Goal: Communication & Community: Answer question/provide support

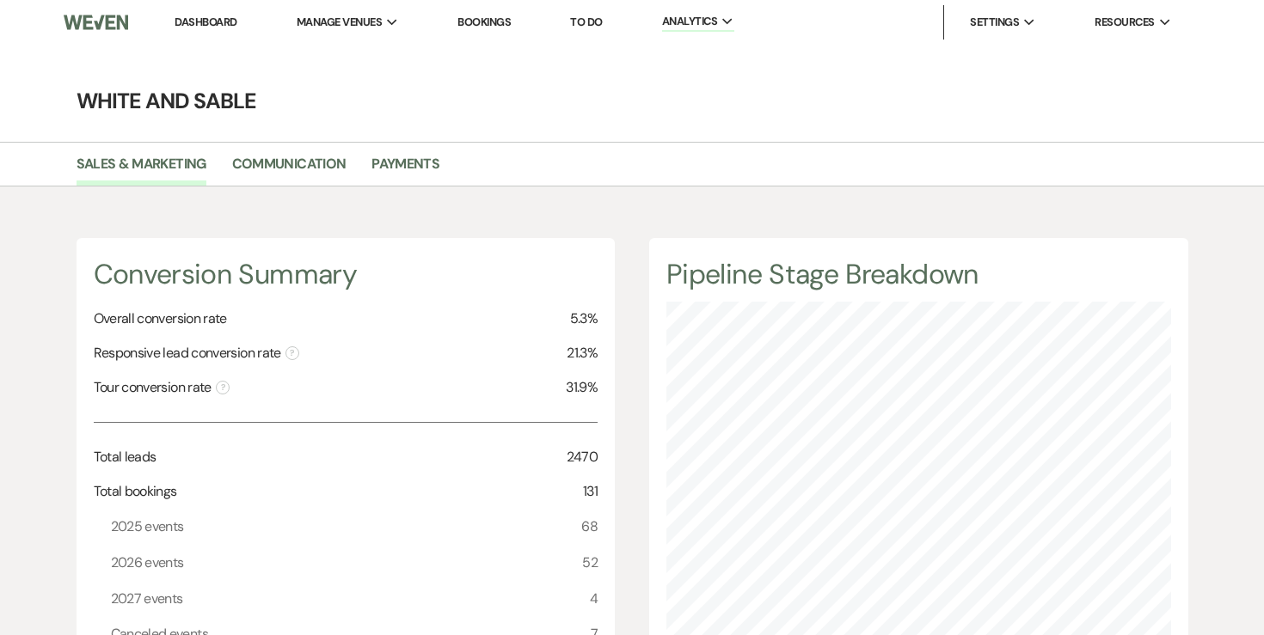
click at [218, 13] on li "Dashboard" at bounding box center [205, 22] width 79 height 34
click at [215, 17] on link "Dashboard" at bounding box center [206, 22] width 62 height 15
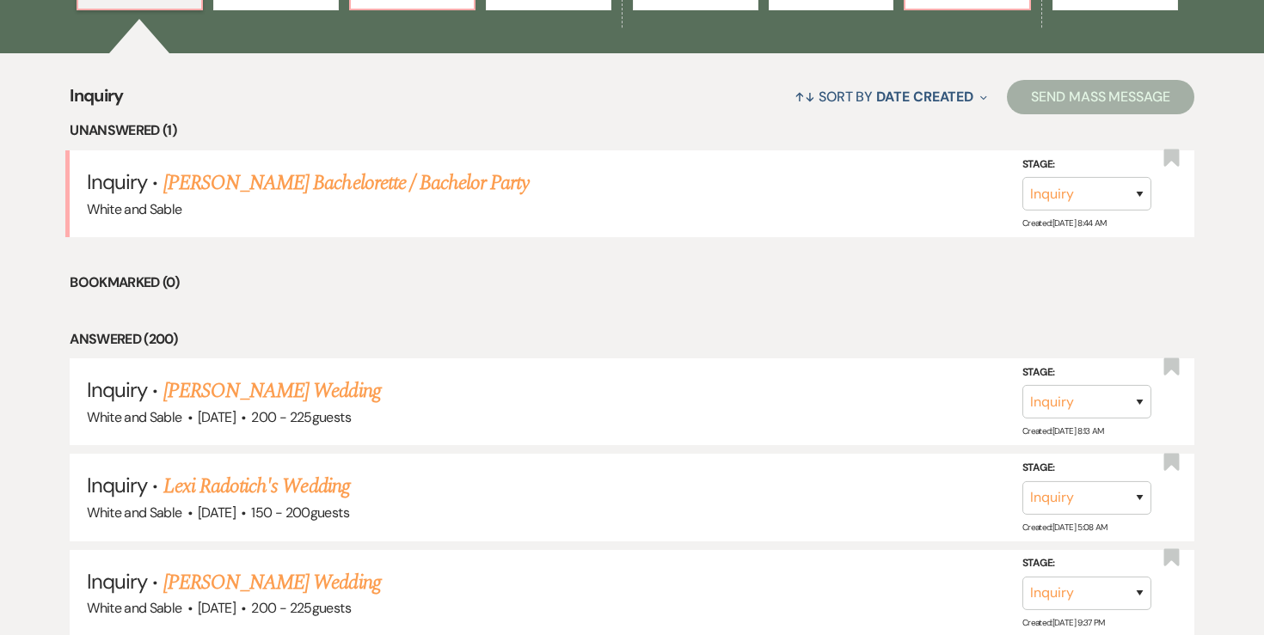
scroll to position [614, 0]
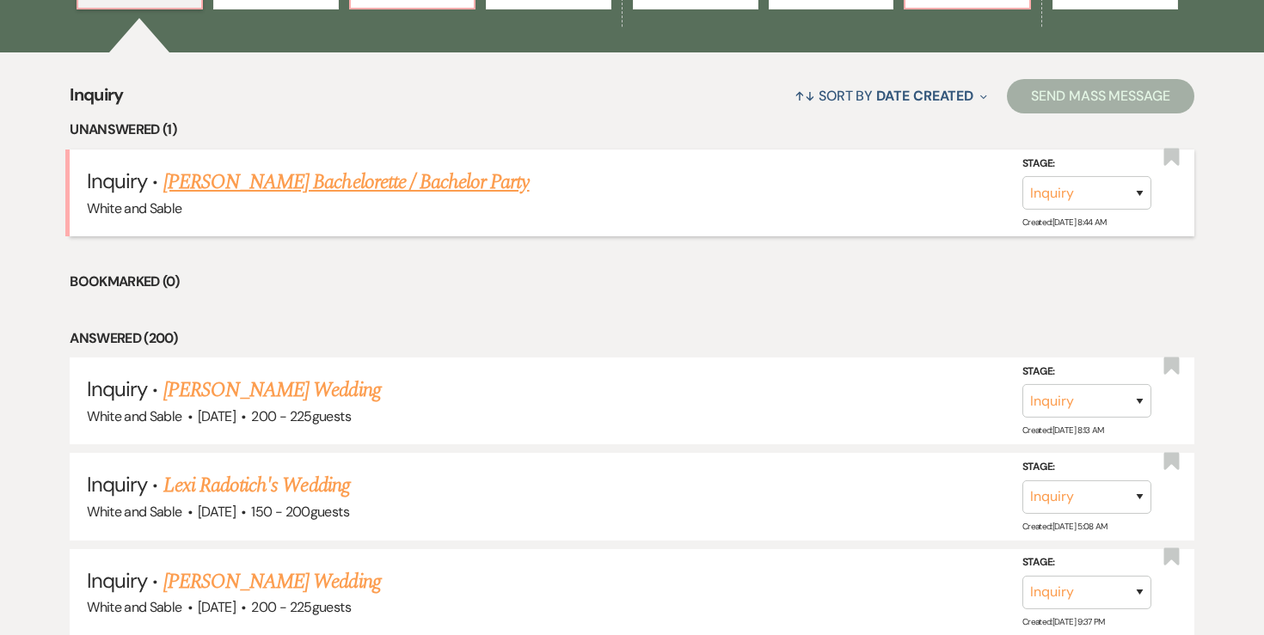
click at [385, 187] on link "[PERSON_NAME] Bachelorette / Bachelor Party" at bounding box center [346, 182] width 366 height 31
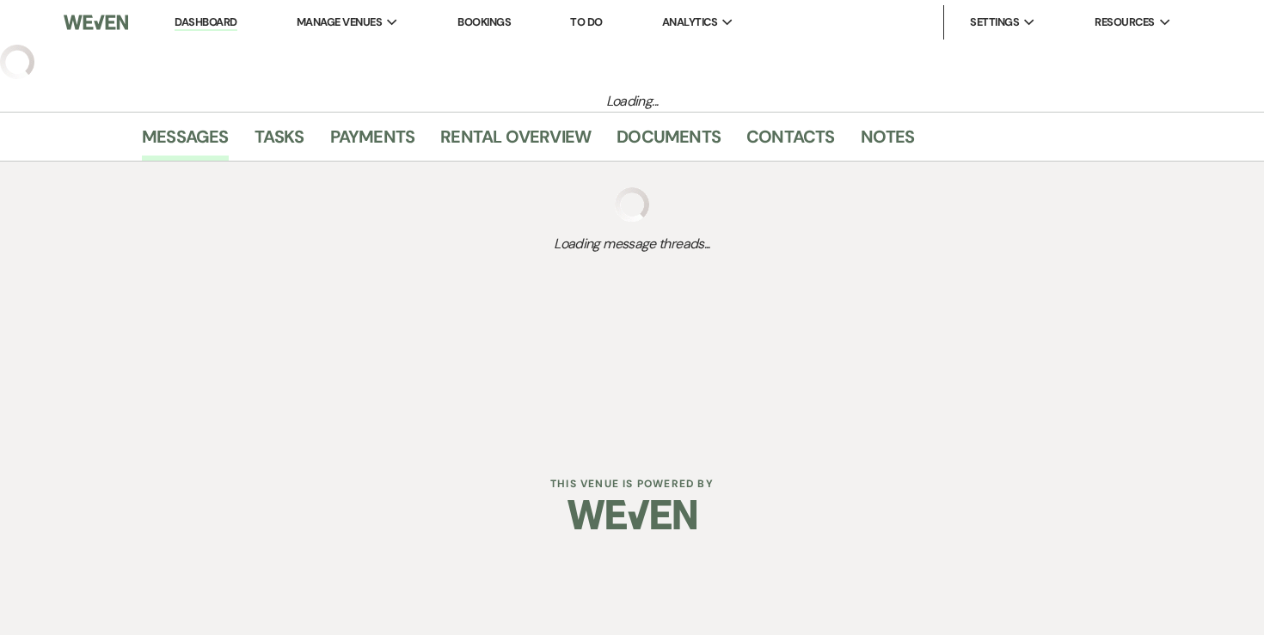
select select "5"
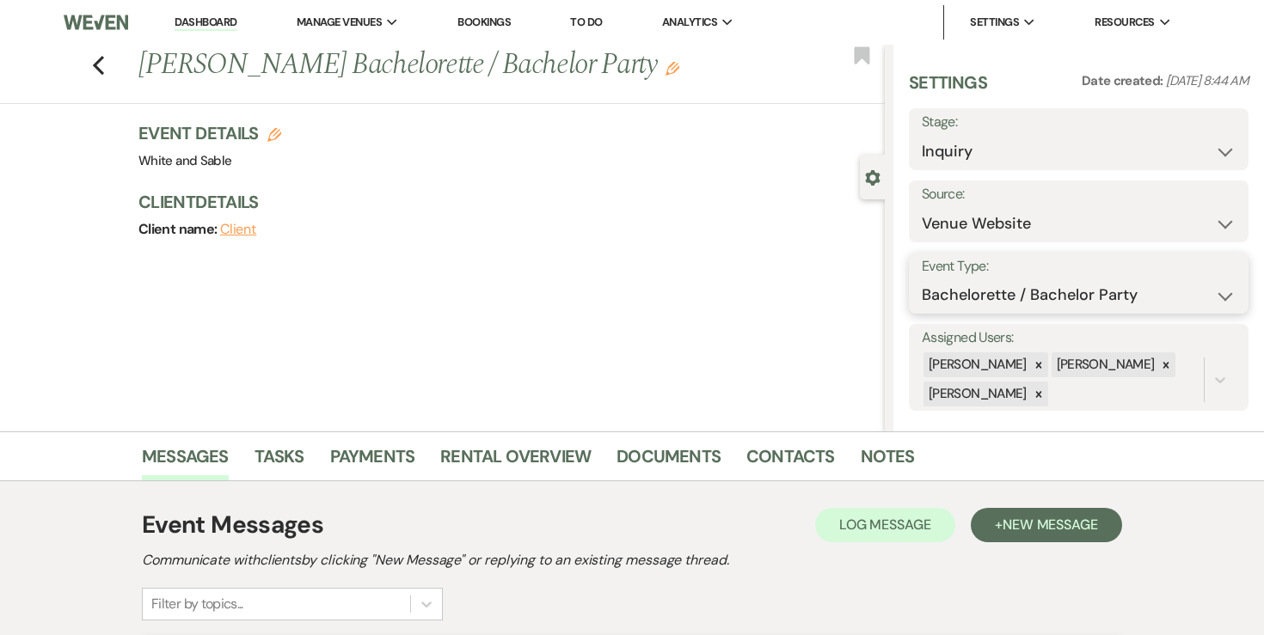
click at [1003, 287] on select "Wedding Anniversary Party Baby Shower Bachelorette / Bachelor Party Birthday Pa…" at bounding box center [1079, 296] width 314 height 34
select select "1"
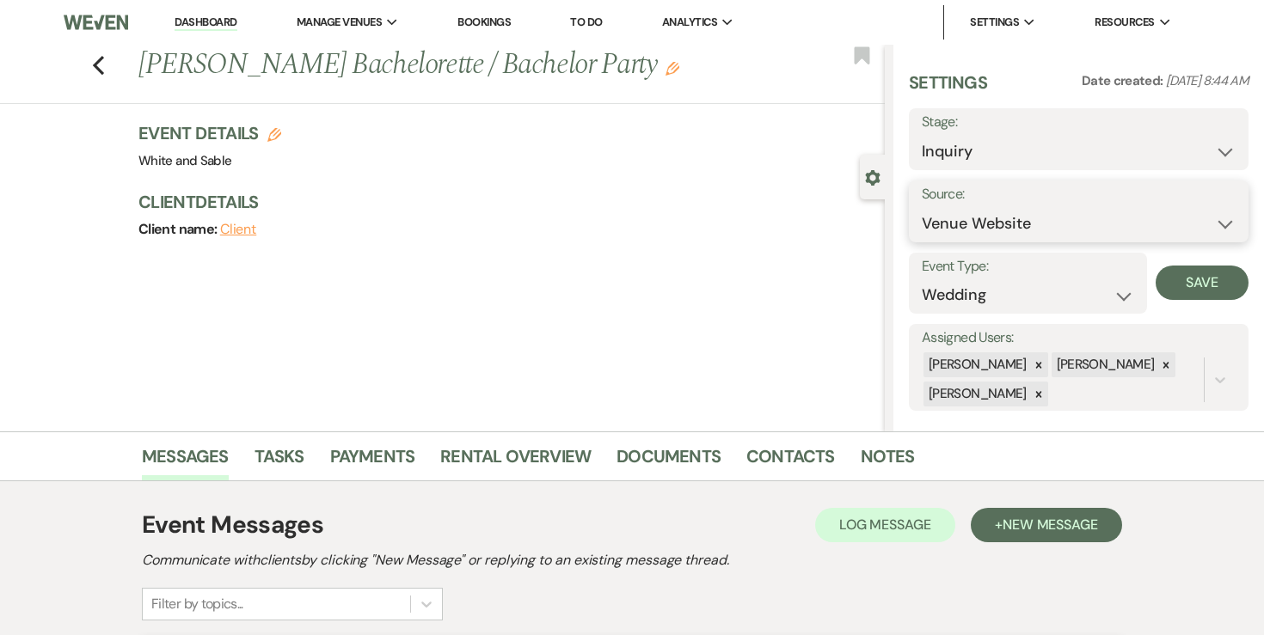
click at [1002, 212] on select "Weven Venue Website Instagram Facebook Pinterest Google The Knot Wedding Wire H…" at bounding box center [1079, 224] width 314 height 34
select select "7"
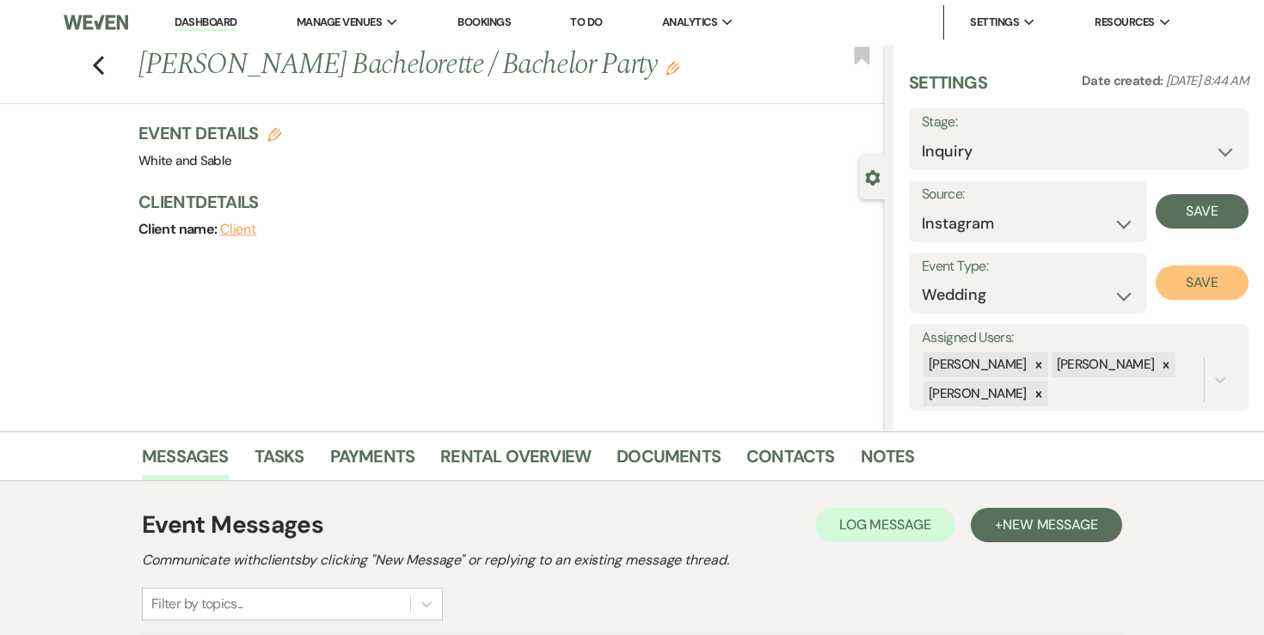
click at [1182, 278] on button "Save" at bounding box center [1202, 283] width 93 height 34
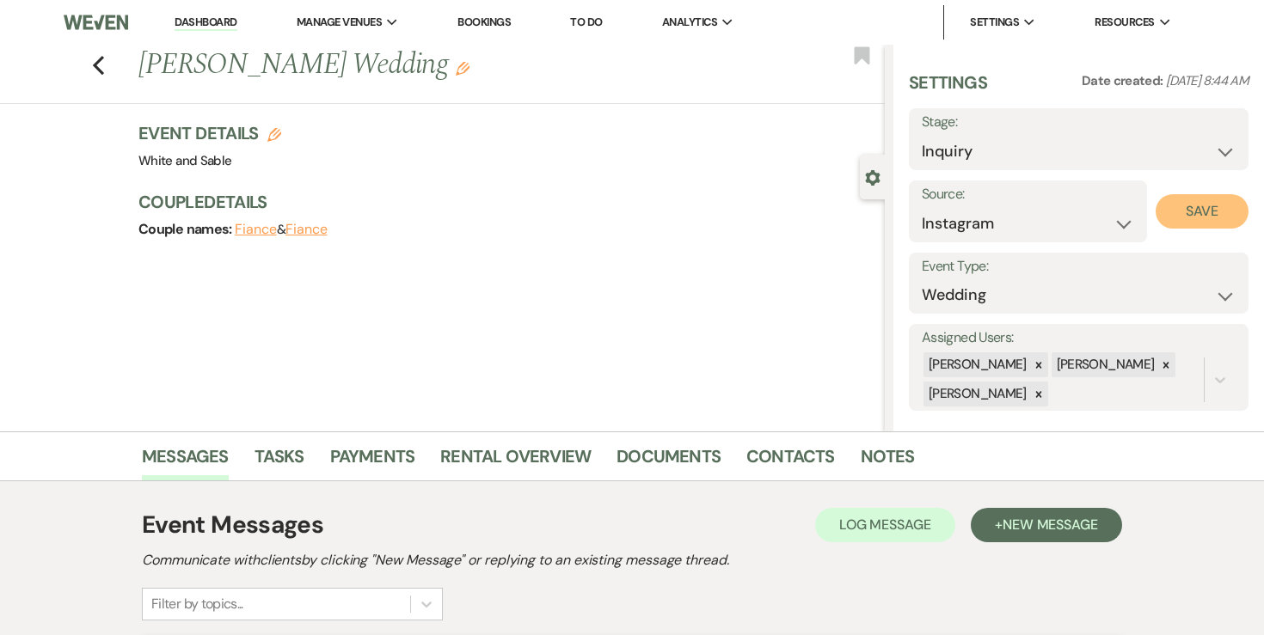
click at [1189, 214] on button "Save" at bounding box center [1202, 211] width 93 height 34
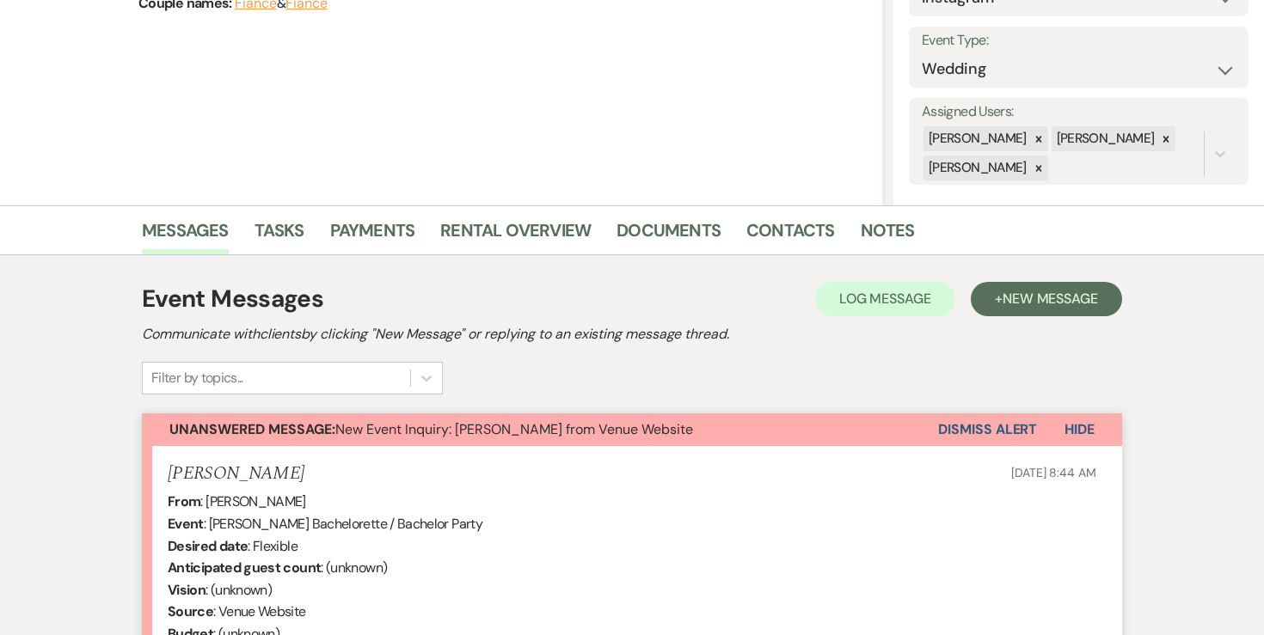
scroll to position [703, 0]
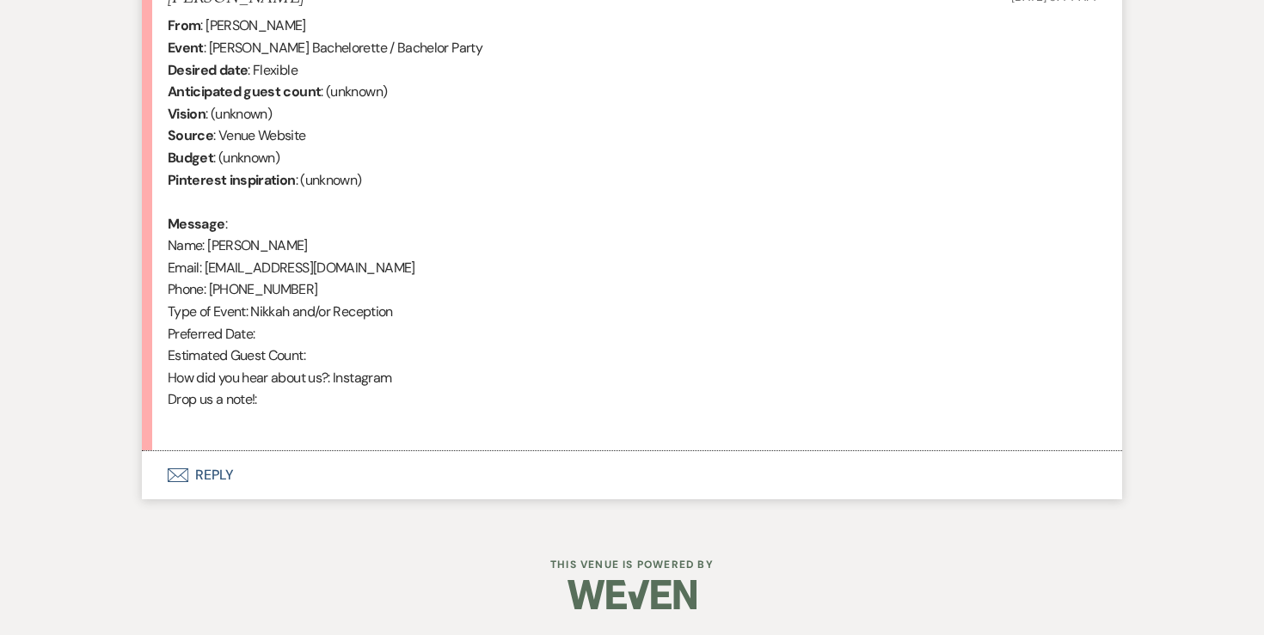
click at [206, 468] on button "Envelope Reply" at bounding box center [632, 475] width 980 height 48
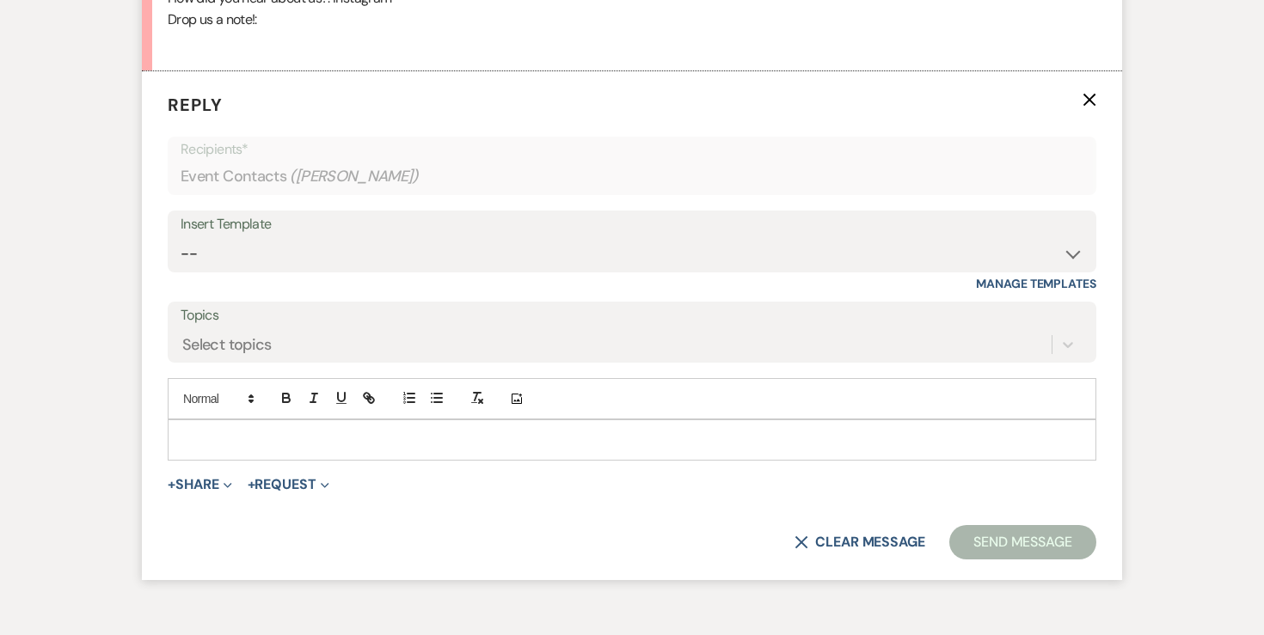
scroll to position [1092, 0]
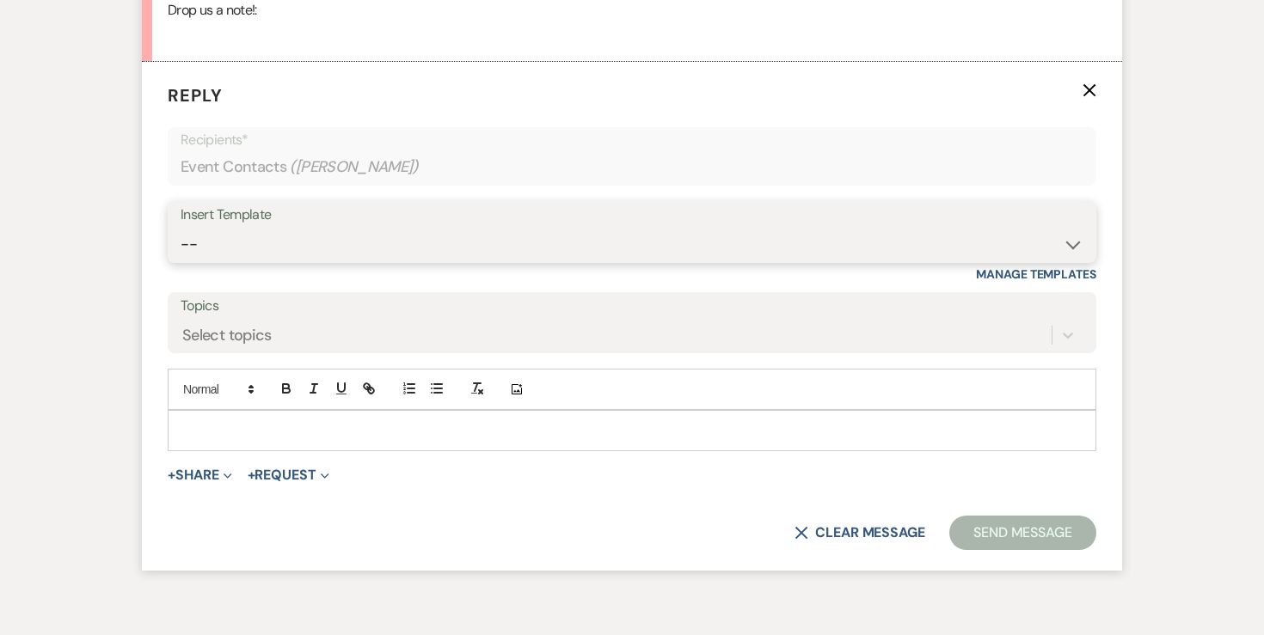
click at [285, 260] on select "-- Inquiry Response (Venue Guide) Schedule - Venue Tour Appt Confirmation Sched…" at bounding box center [632, 245] width 903 height 34
select select "3320"
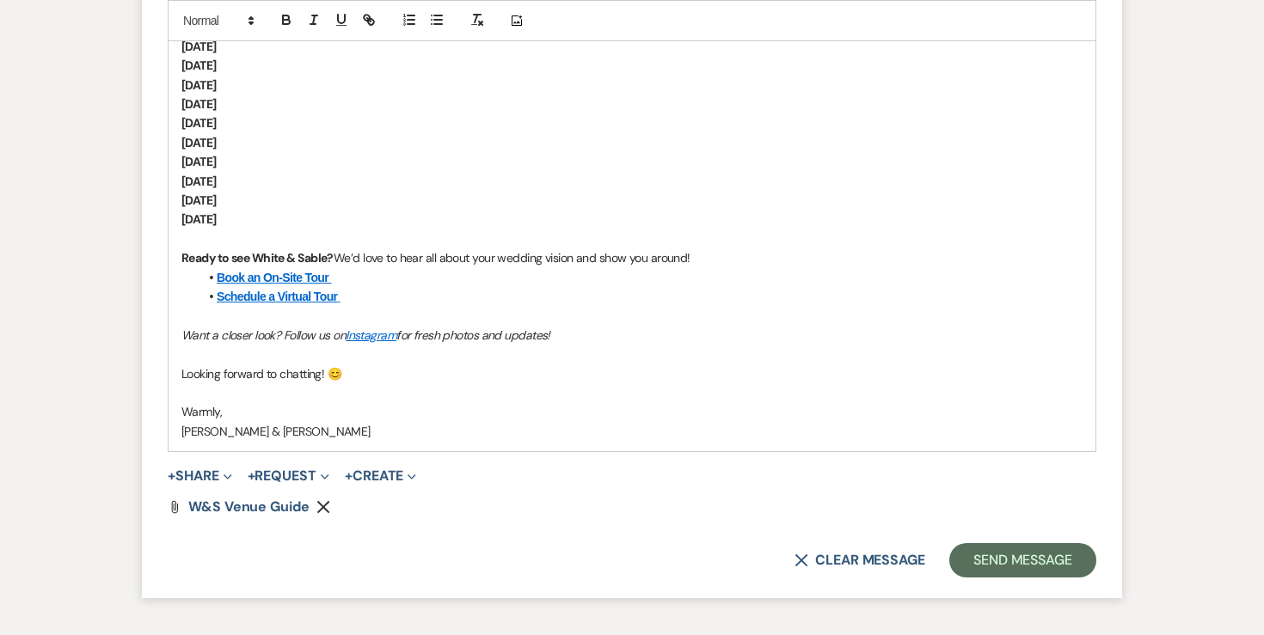
scroll to position [1886, 0]
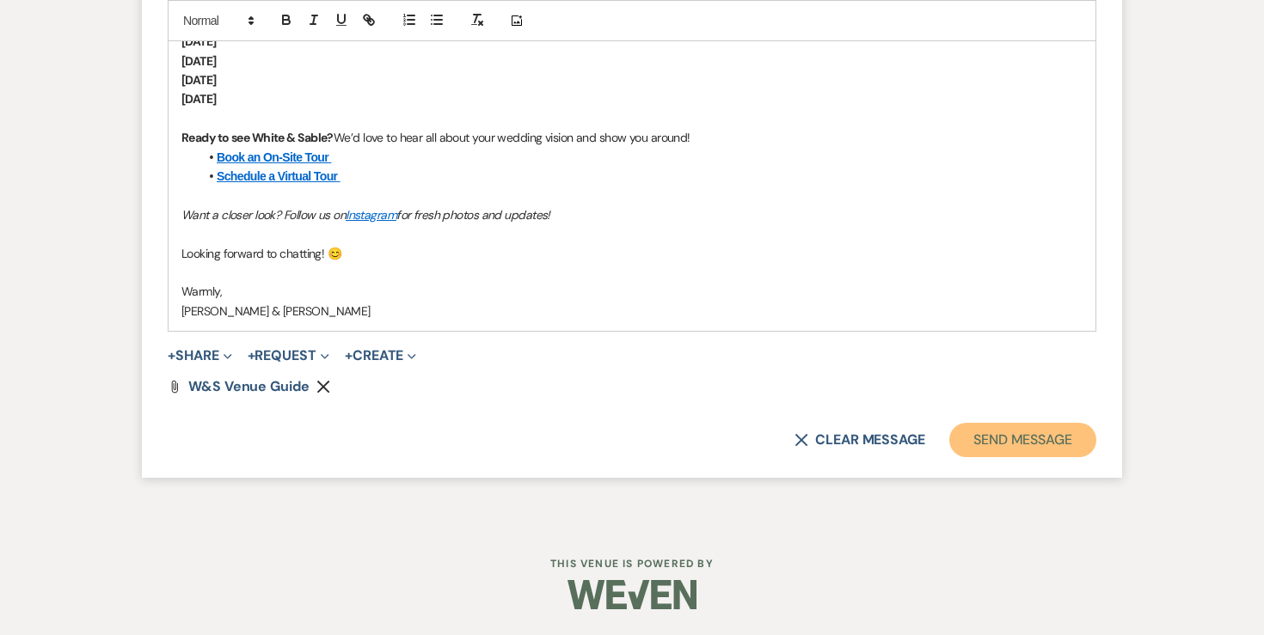
click at [995, 442] on button "Send Message" at bounding box center [1022, 440] width 147 height 34
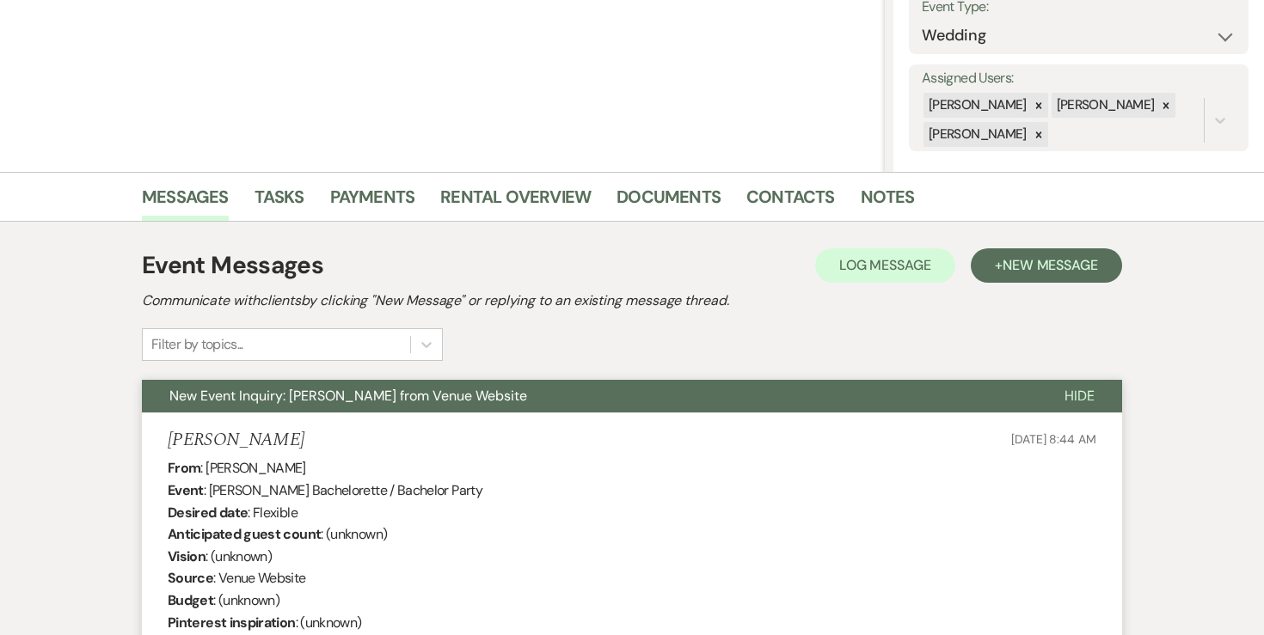
scroll to position [0, 0]
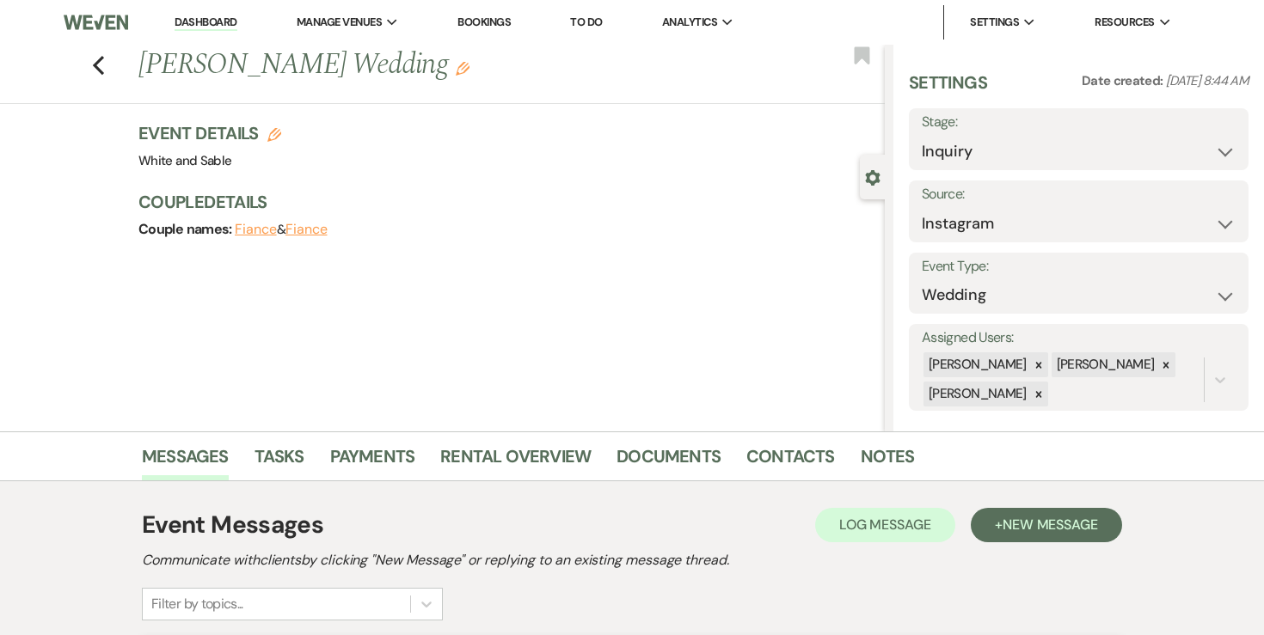
click at [198, 23] on link "Dashboard" at bounding box center [206, 23] width 62 height 16
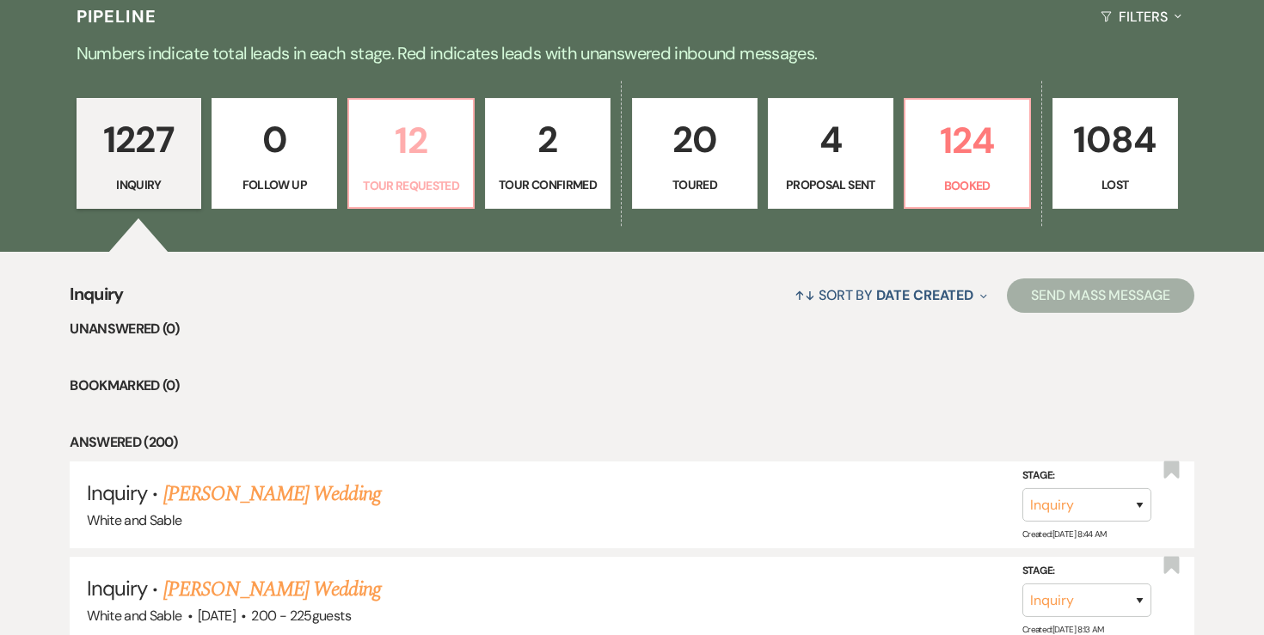
click at [418, 163] on p "12" at bounding box center [410, 141] width 103 height 58
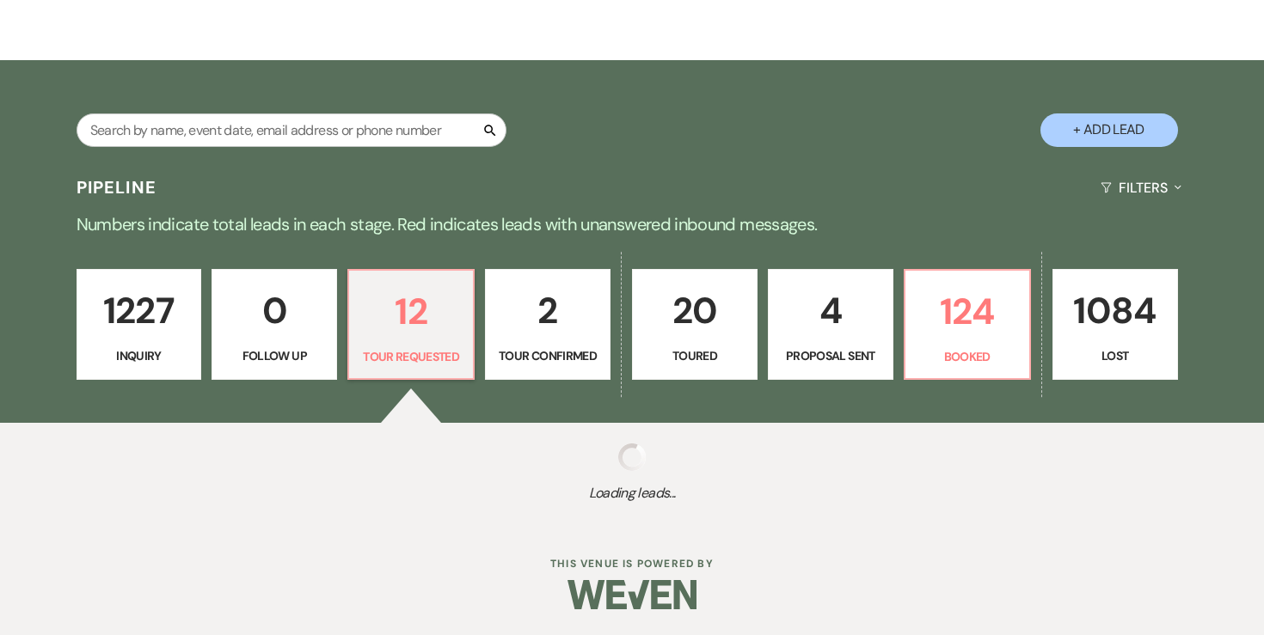
select select "2"
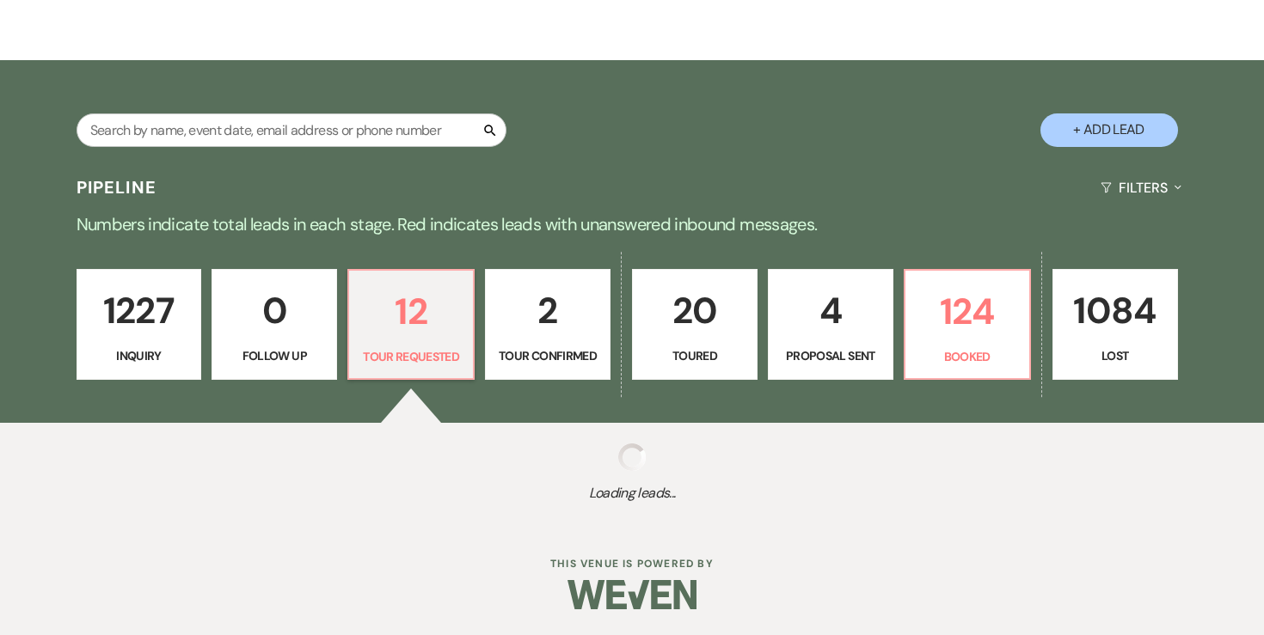
select select "2"
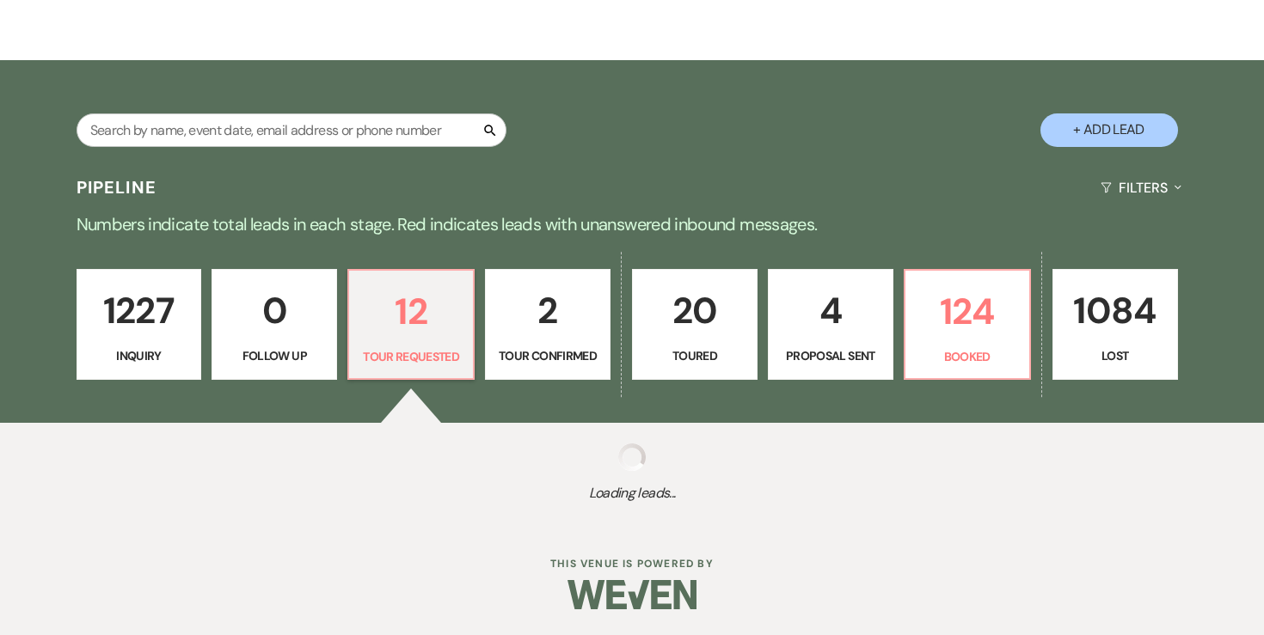
select select "2"
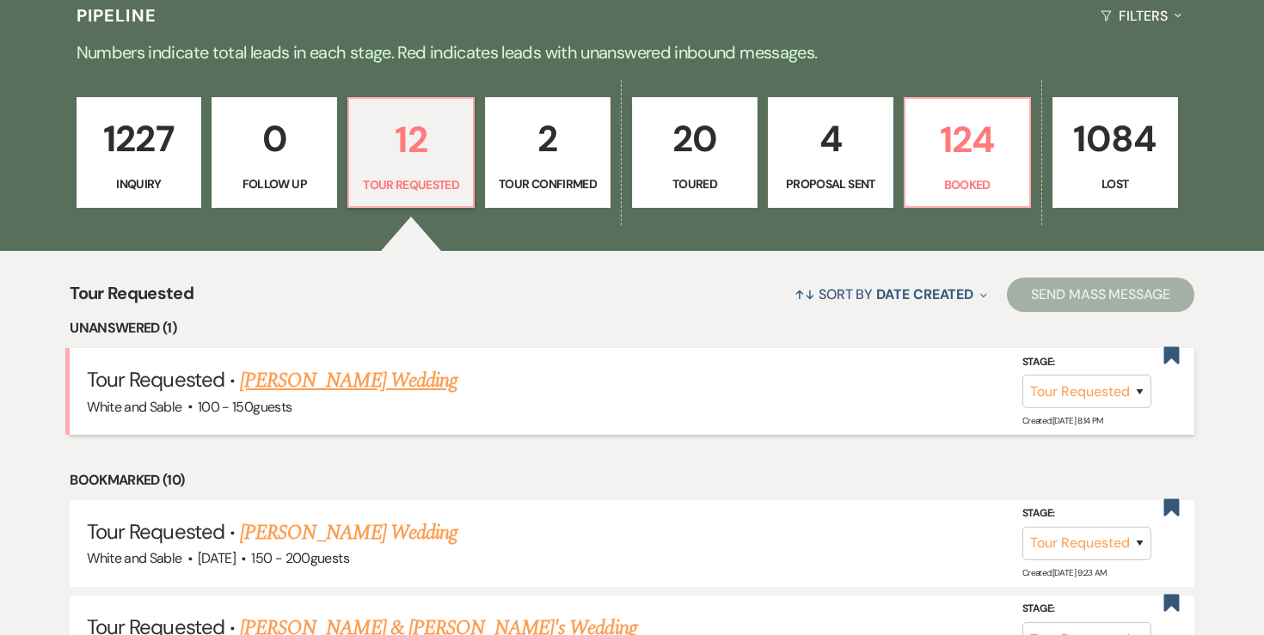
scroll to position [353, 0]
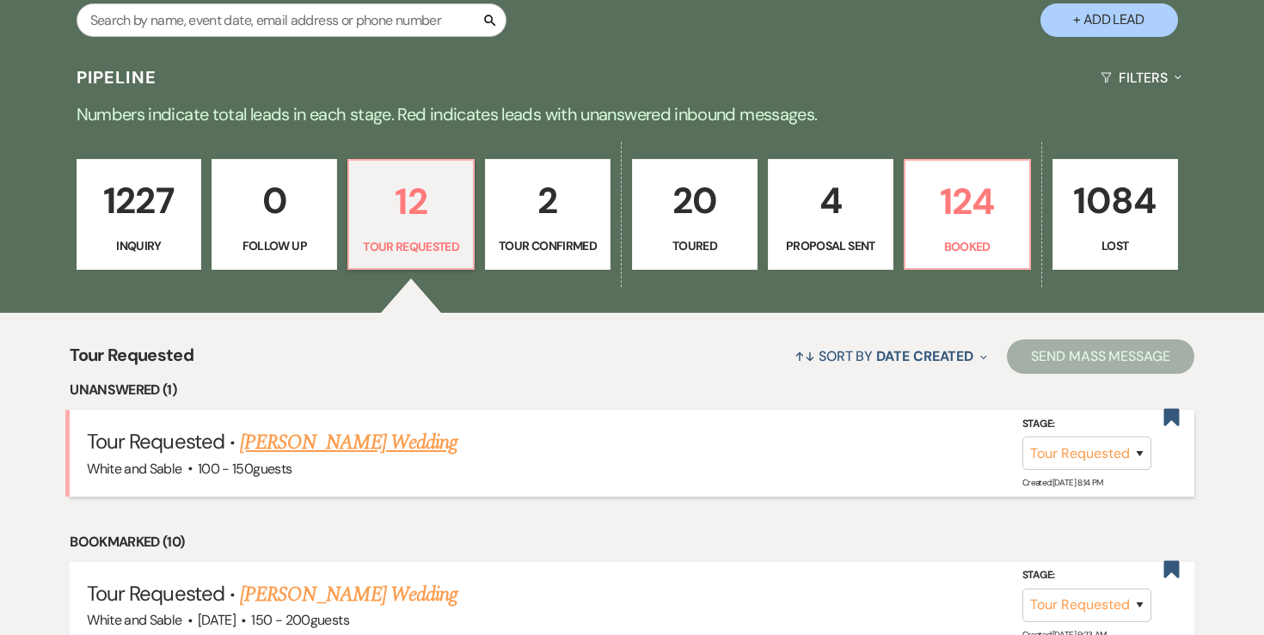
click at [352, 465] on div "White and Sable · 100 - 150 guests" at bounding box center [632, 469] width 1090 height 22
click at [352, 445] on link "[PERSON_NAME] Wedding" at bounding box center [349, 442] width 218 height 31
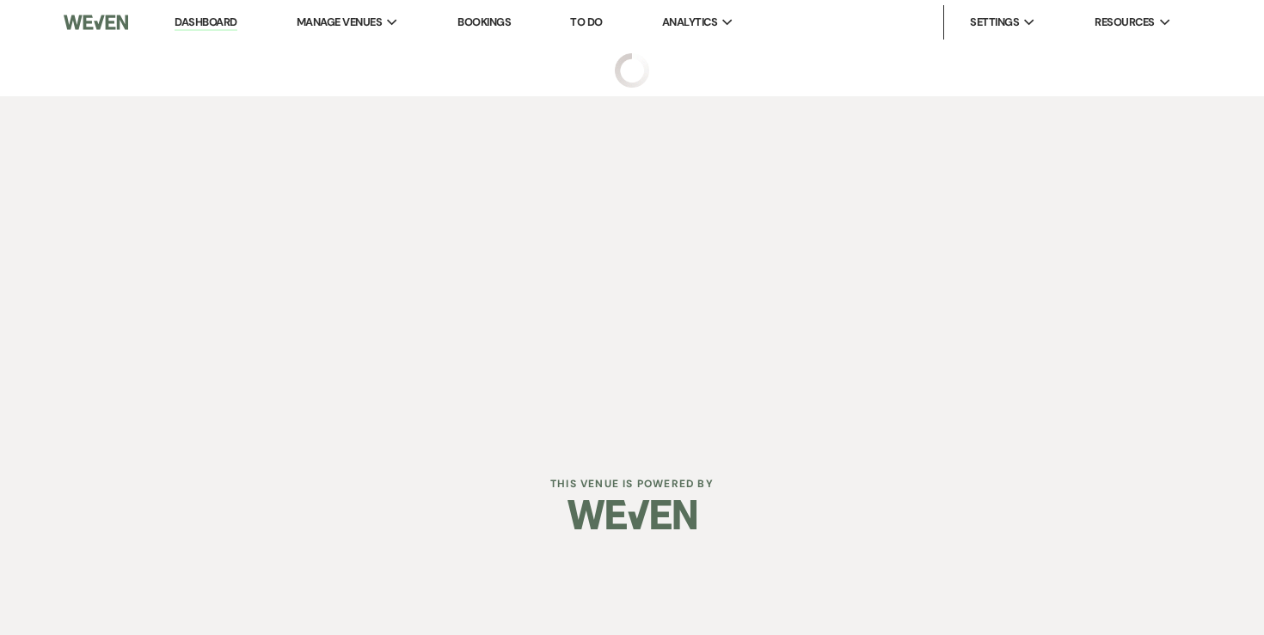
select select "2"
select select "5"
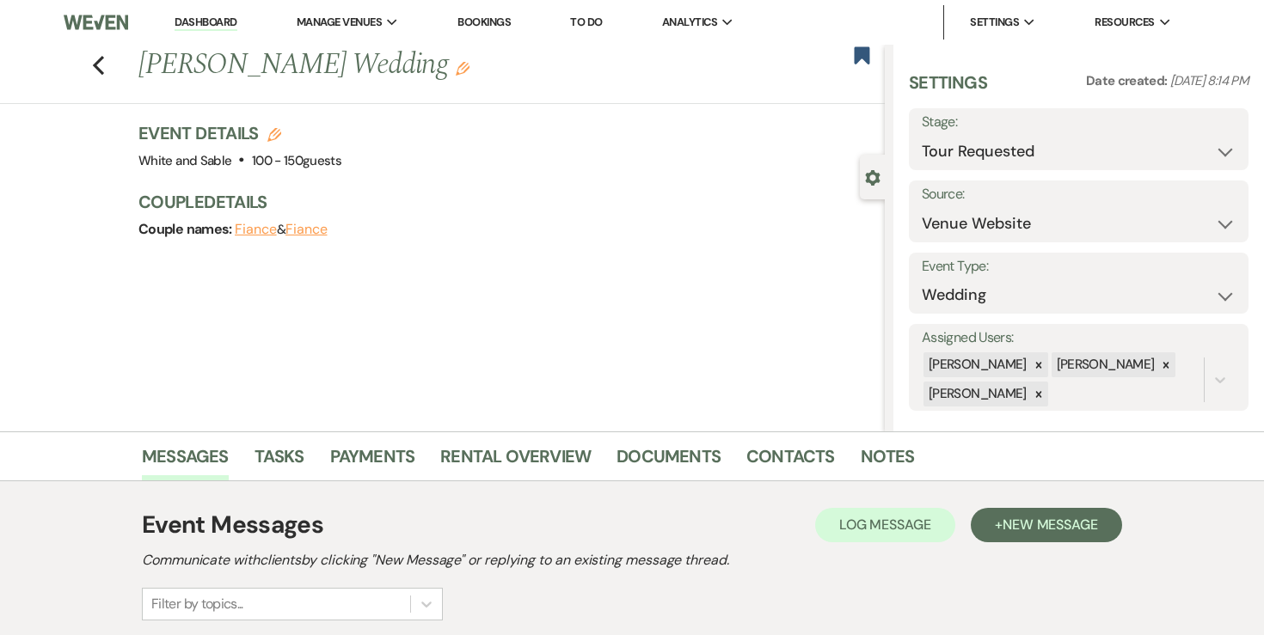
click at [112, 62] on div "Previous [PERSON_NAME] Wedding Edit Bookmark" at bounding box center [437, 74] width 893 height 59
click at [105, 62] on div "Previous [PERSON_NAME] Wedding Edit Bookmark" at bounding box center [437, 74] width 893 height 59
click at [103, 63] on icon "Previous" at bounding box center [98, 65] width 13 height 21
select select "2"
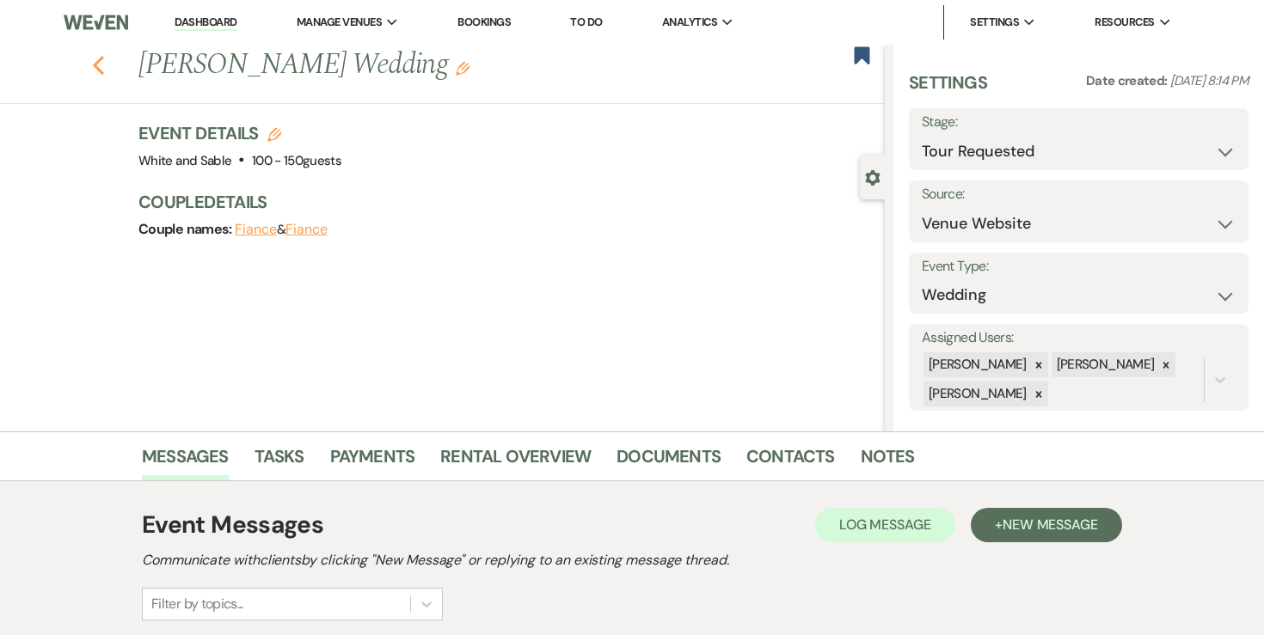
select select "2"
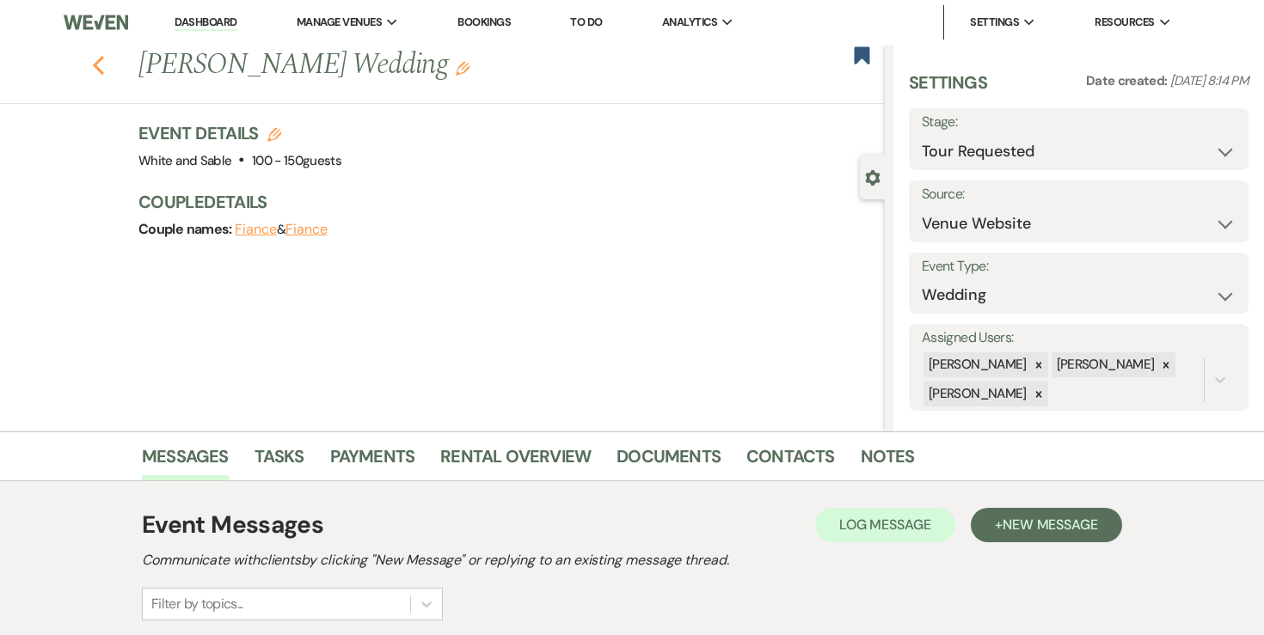
select select "2"
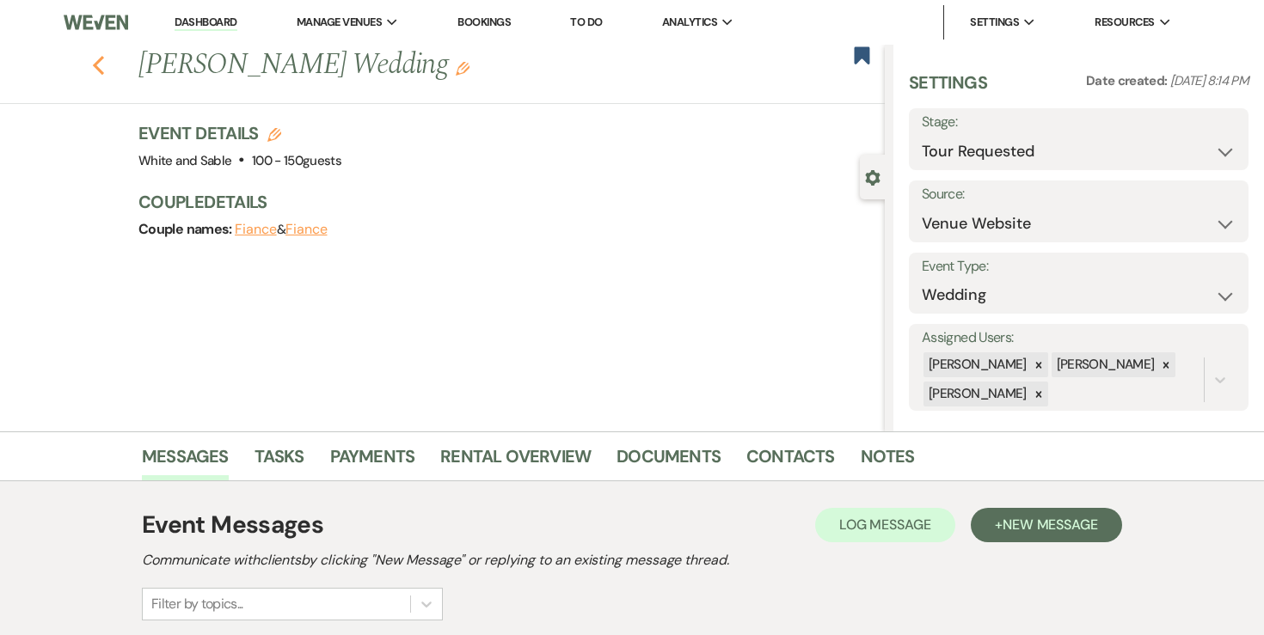
select select "2"
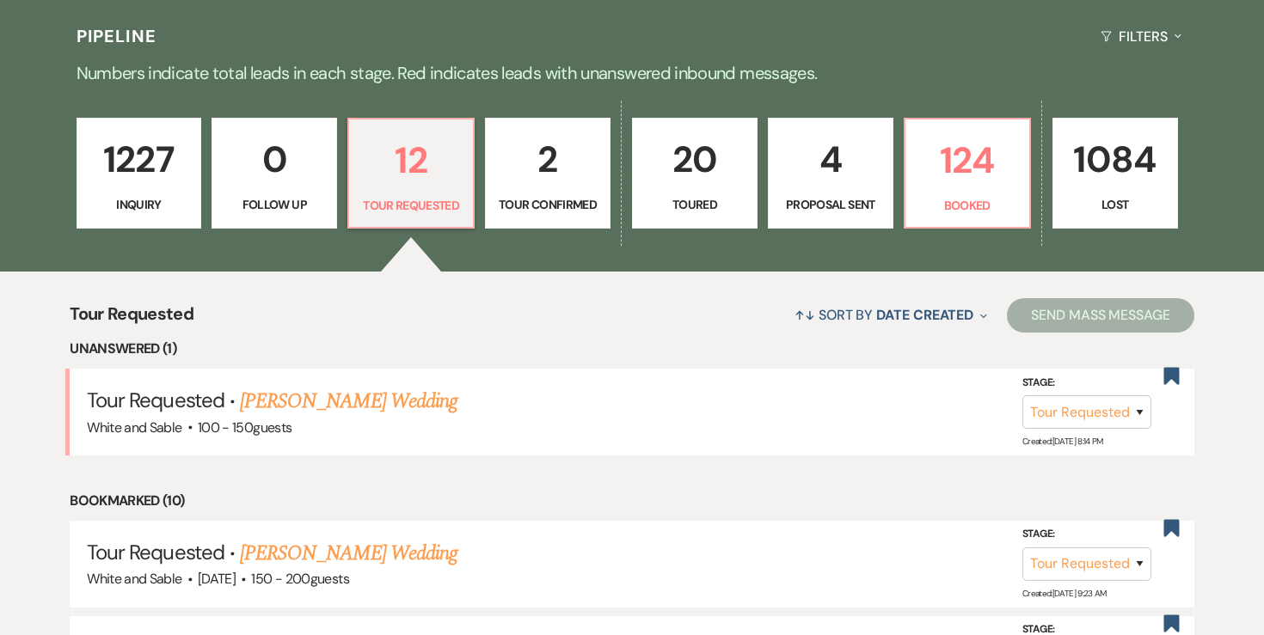
scroll to position [414, 0]
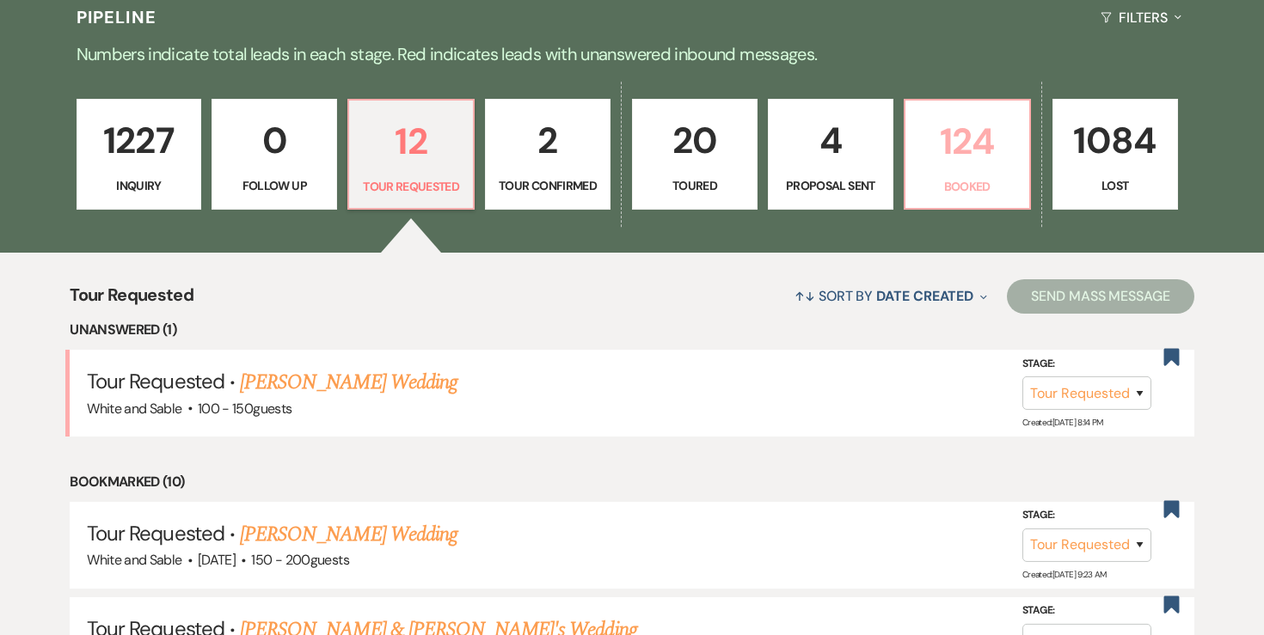
click at [935, 152] on p "124" at bounding box center [967, 142] width 103 height 58
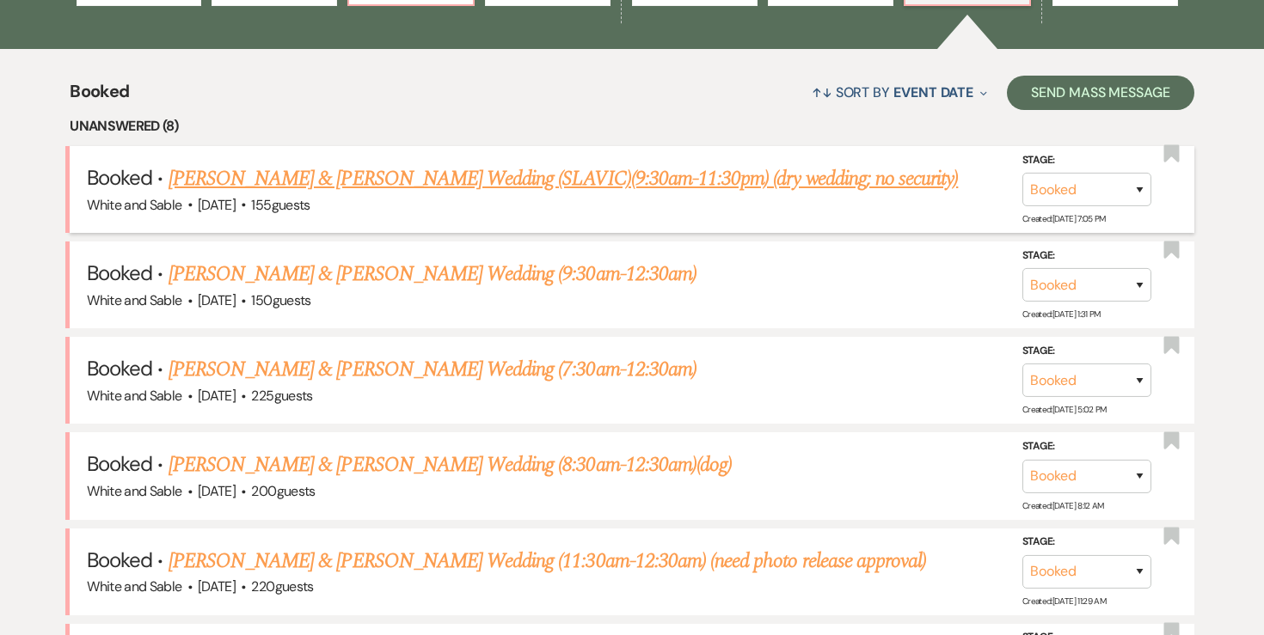
scroll to position [619, 0]
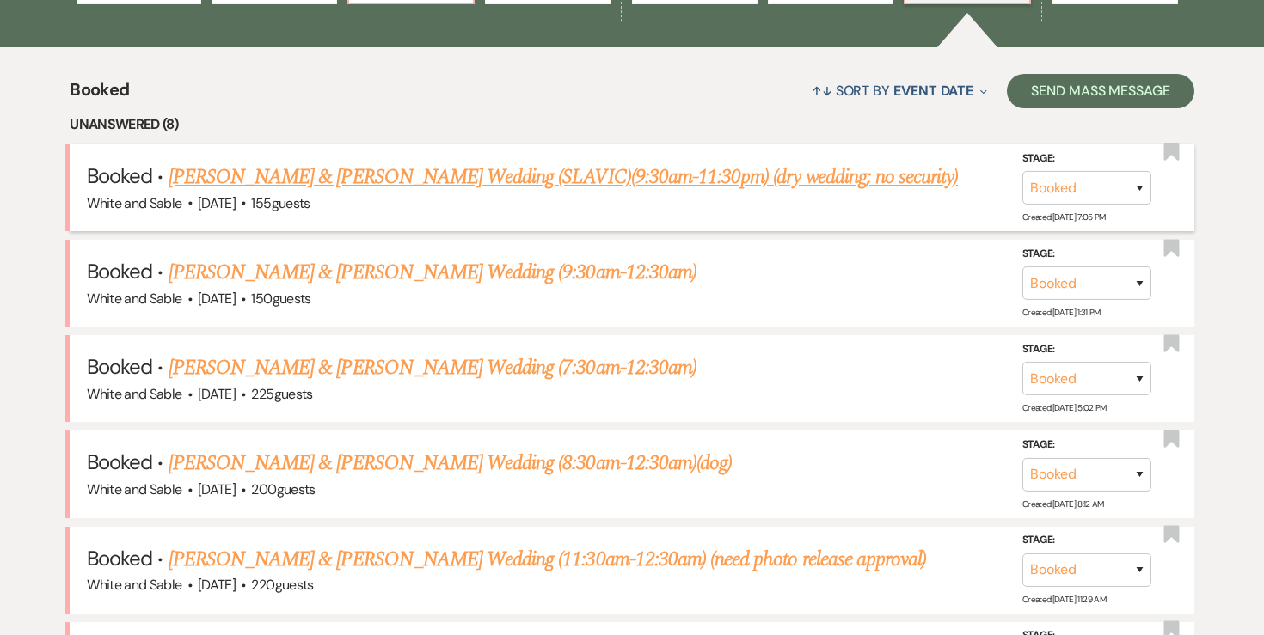
click at [704, 185] on link "[PERSON_NAME] & [PERSON_NAME] Wedding (SLAVIC)(9:30am-11:30pm) (dry wedding; no…" at bounding box center [564, 177] width 790 height 31
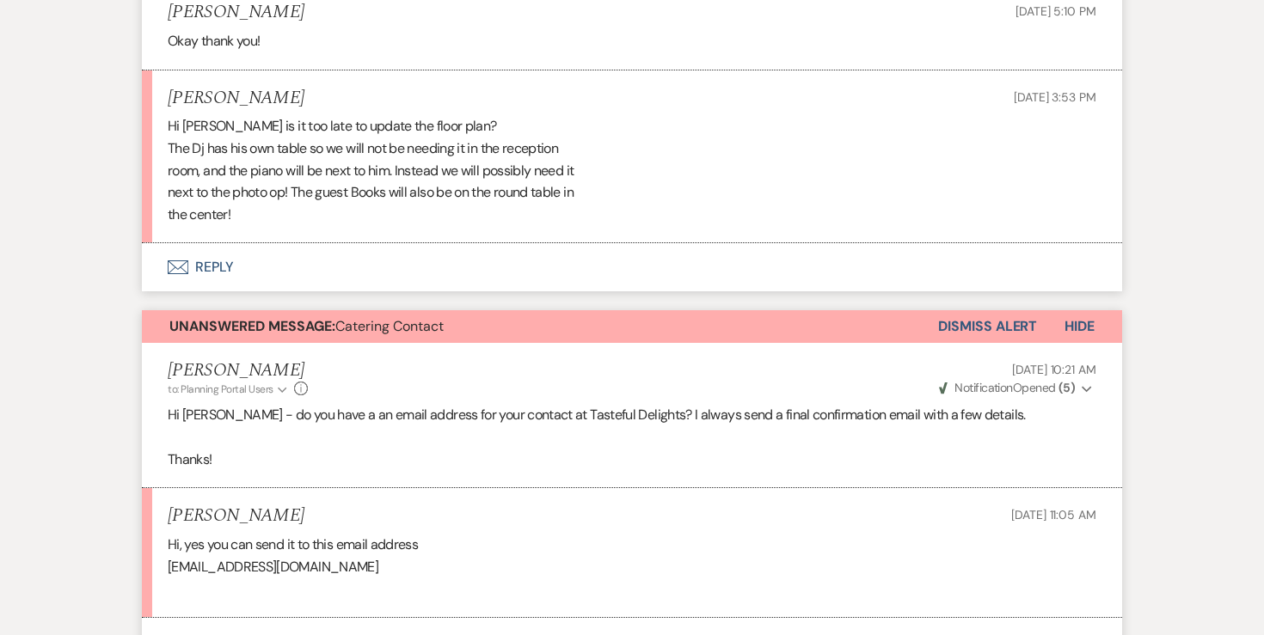
scroll to position [7786, 0]
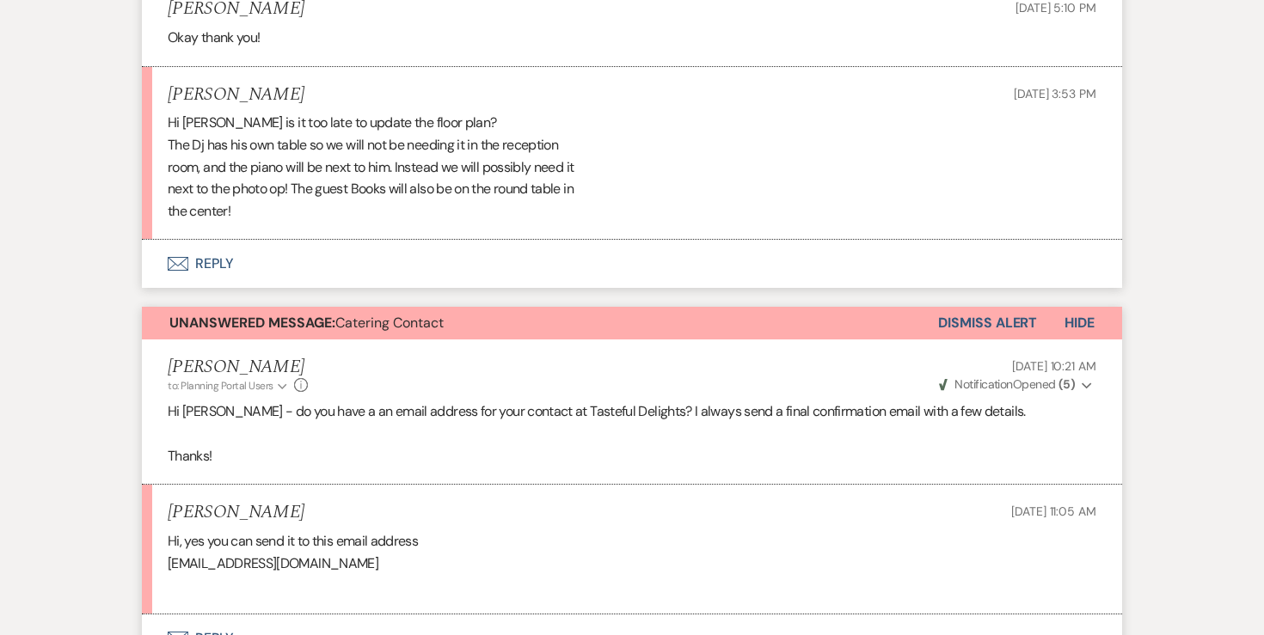
click at [951, 307] on button "Dismiss Alert" at bounding box center [987, 323] width 99 height 33
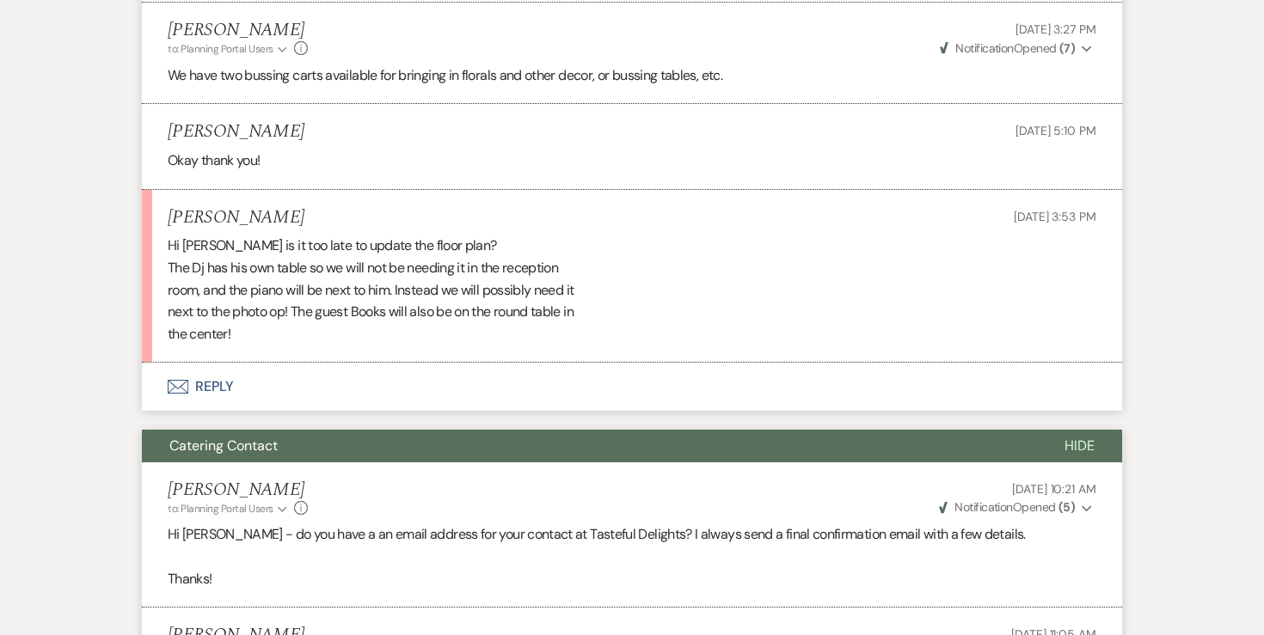
scroll to position [7661, 0]
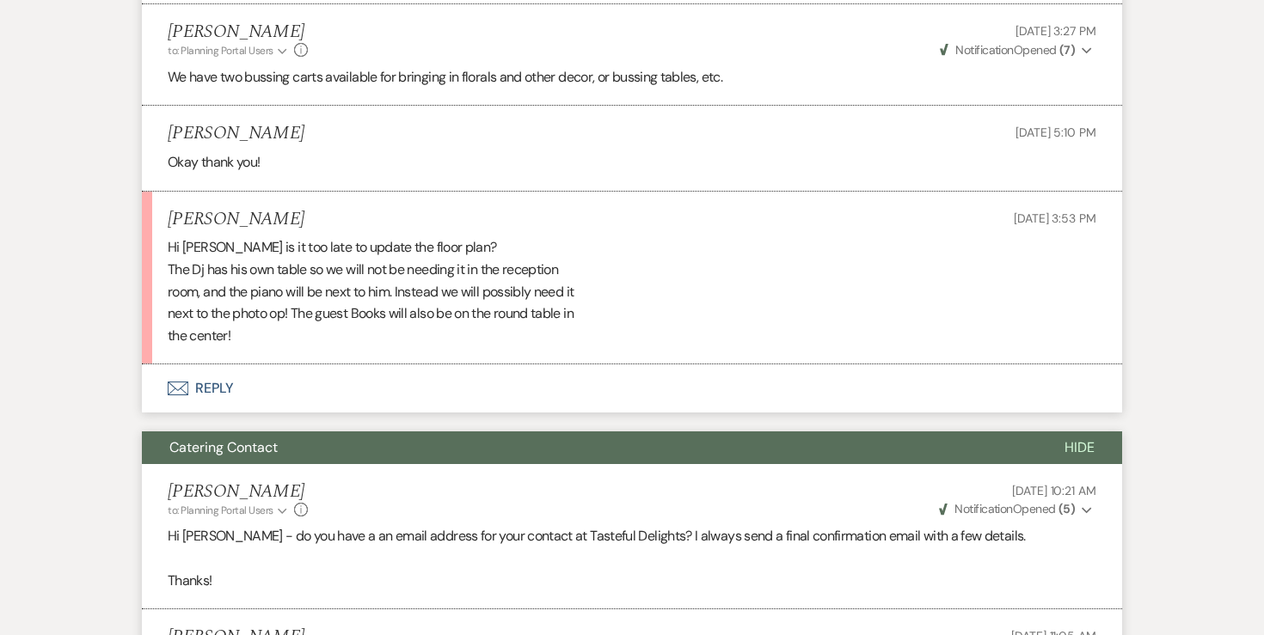
click at [218, 365] on button "Envelope Reply" at bounding box center [632, 389] width 980 height 48
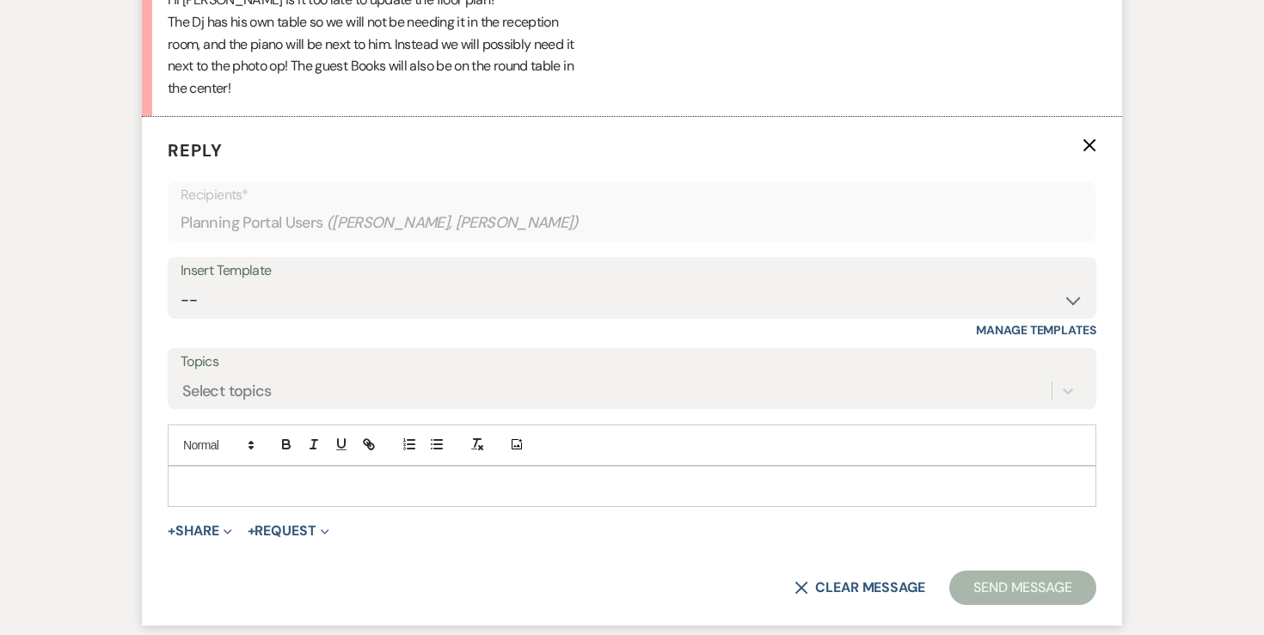
scroll to position [7919, 0]
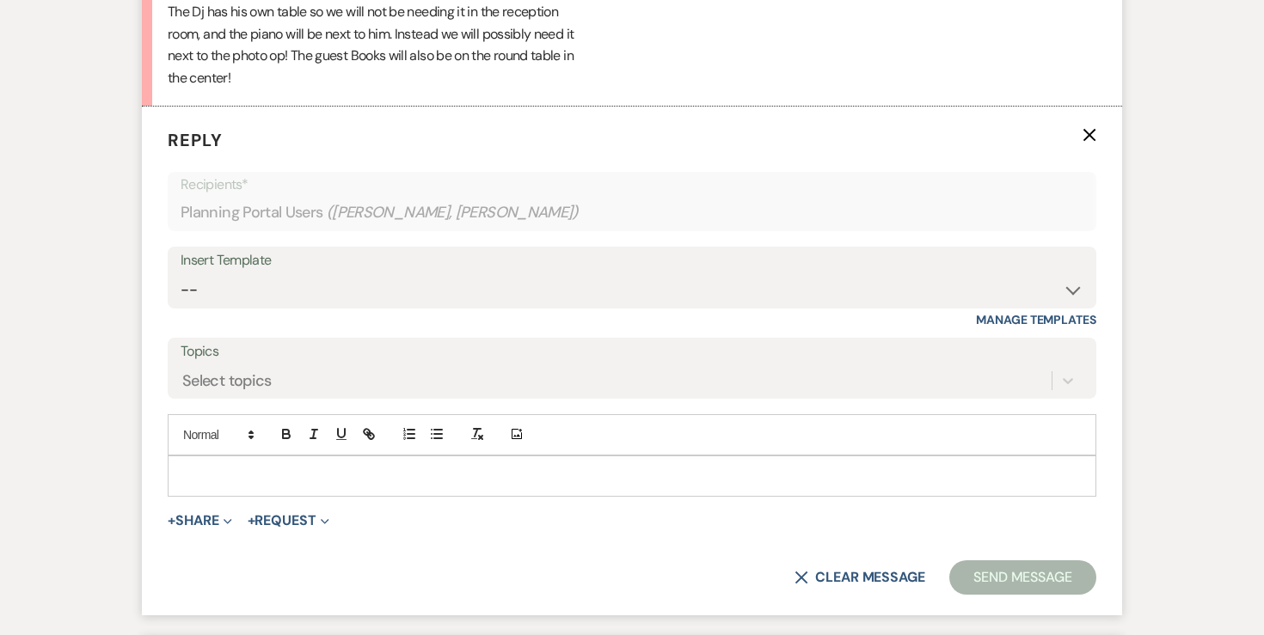
click at [364, 457] on div at bounding box center [632, 477] width 927 height 40
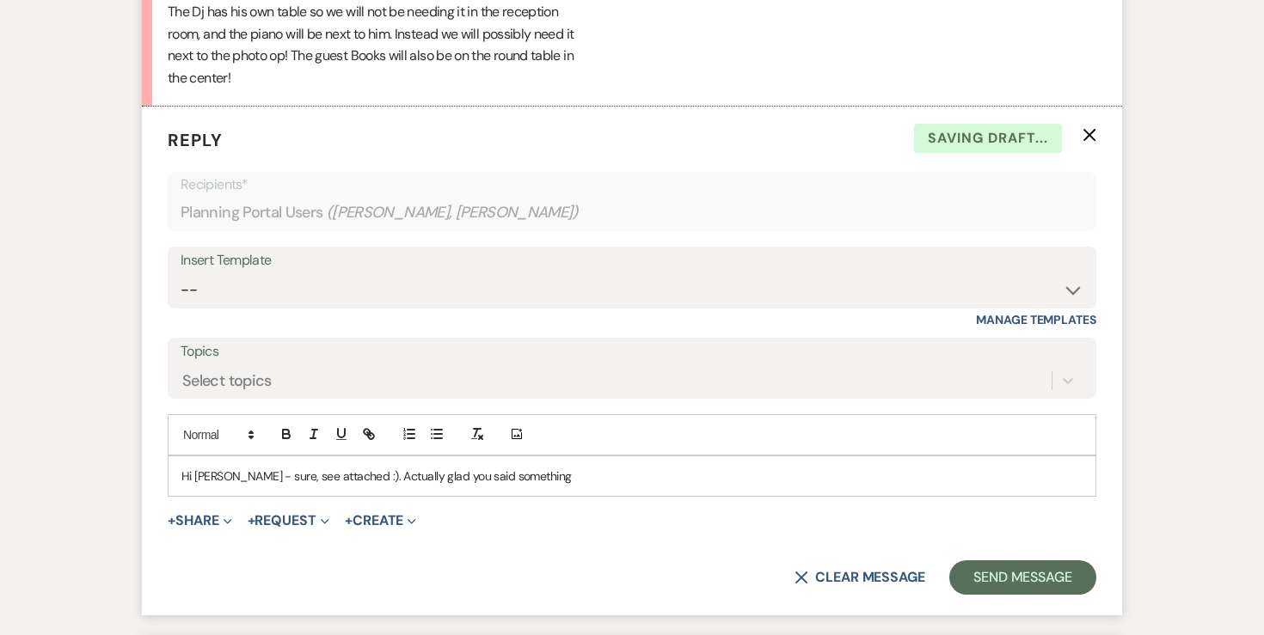
click at [440, 467] on p "Hi [PERSON_NAME] - sure, see attached :). Actually glad you said something" at bounding box center [631, 476] width 901 height 19
drag, startPoint x: 552, startPoint y: 426, endPoint x: 361, endPoint y: 430, distance: 191.0
click at [361, 467] on p "Hi [PERSON_NAME] - sure, see attached :). Actually glad you said something" at bounding box center [631, 476] width 901 height 19
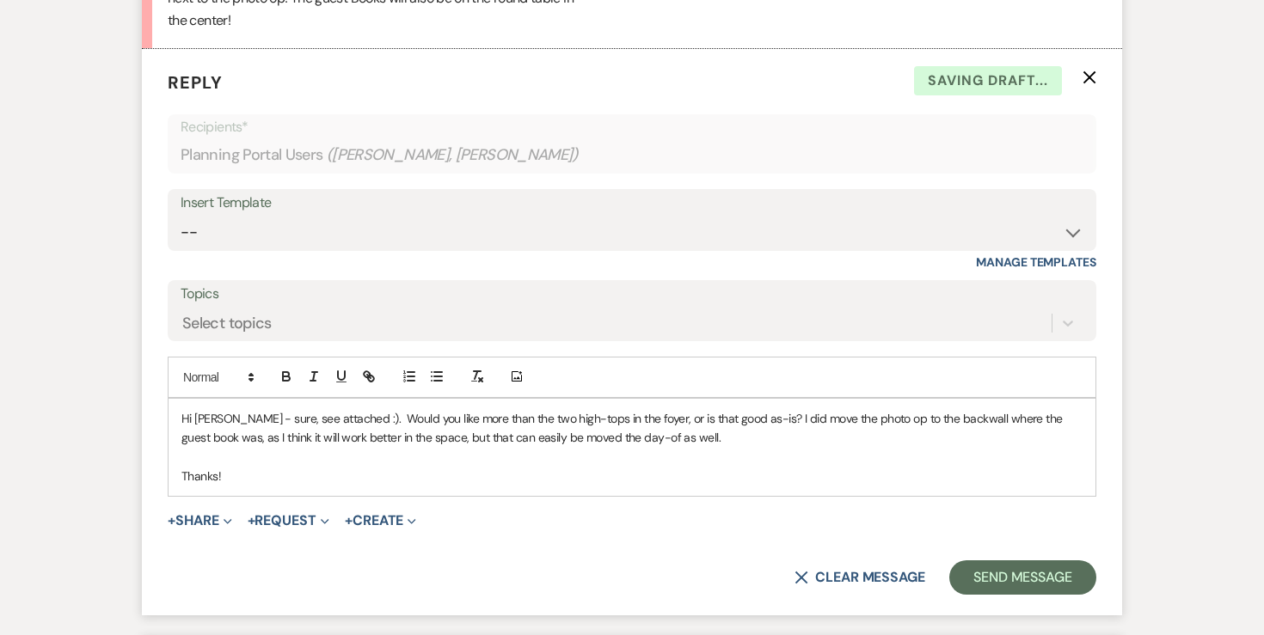
scroll to position [7983, 0]
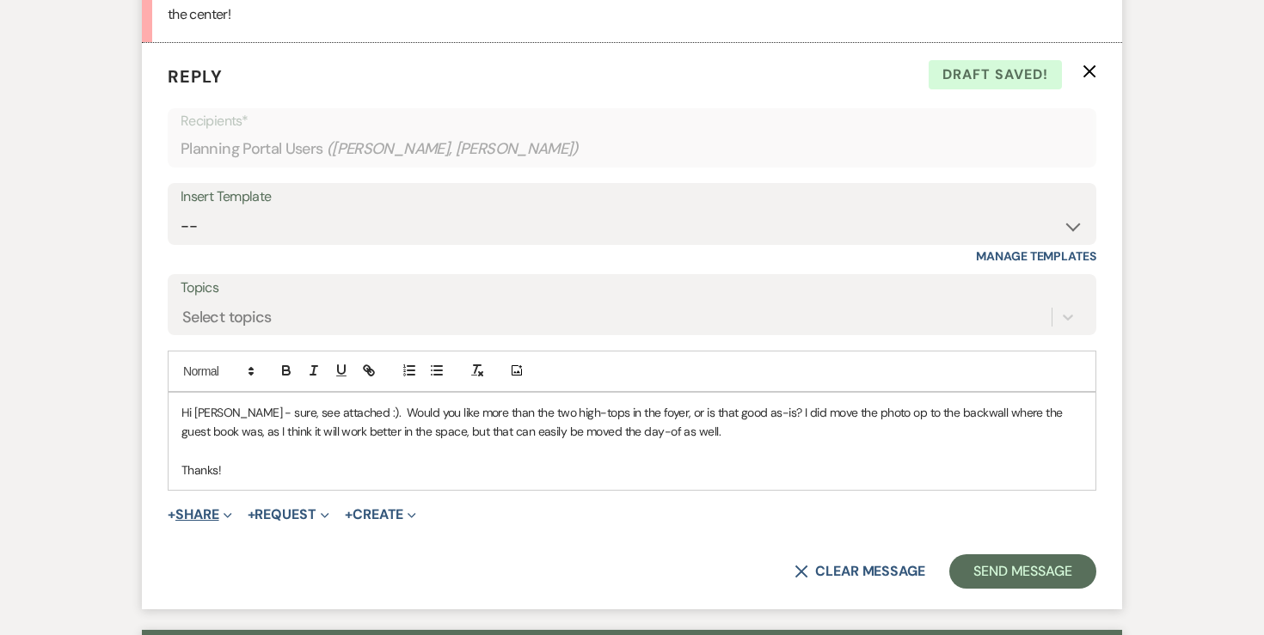
click at [204, 508] on button "+ Share Expand" at bounding box center [200, 515] width 64 height 14
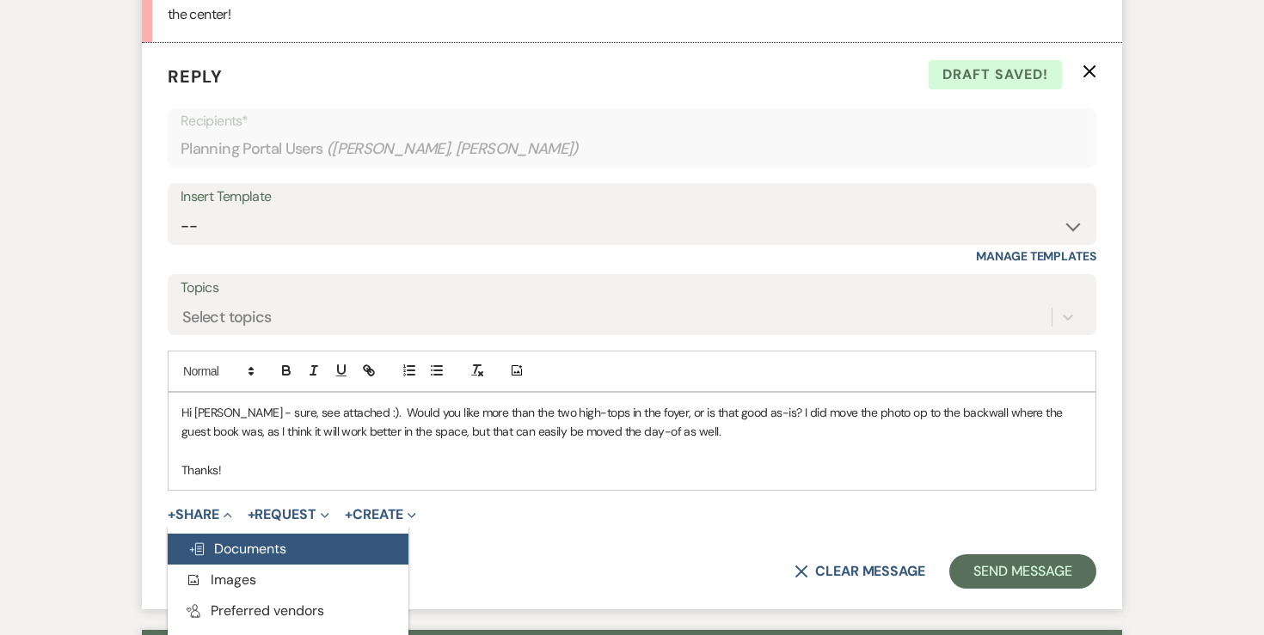
click at [294, 534] on button "Doc Upload Documents" at bounding box center [288, 549] width 241 height 31
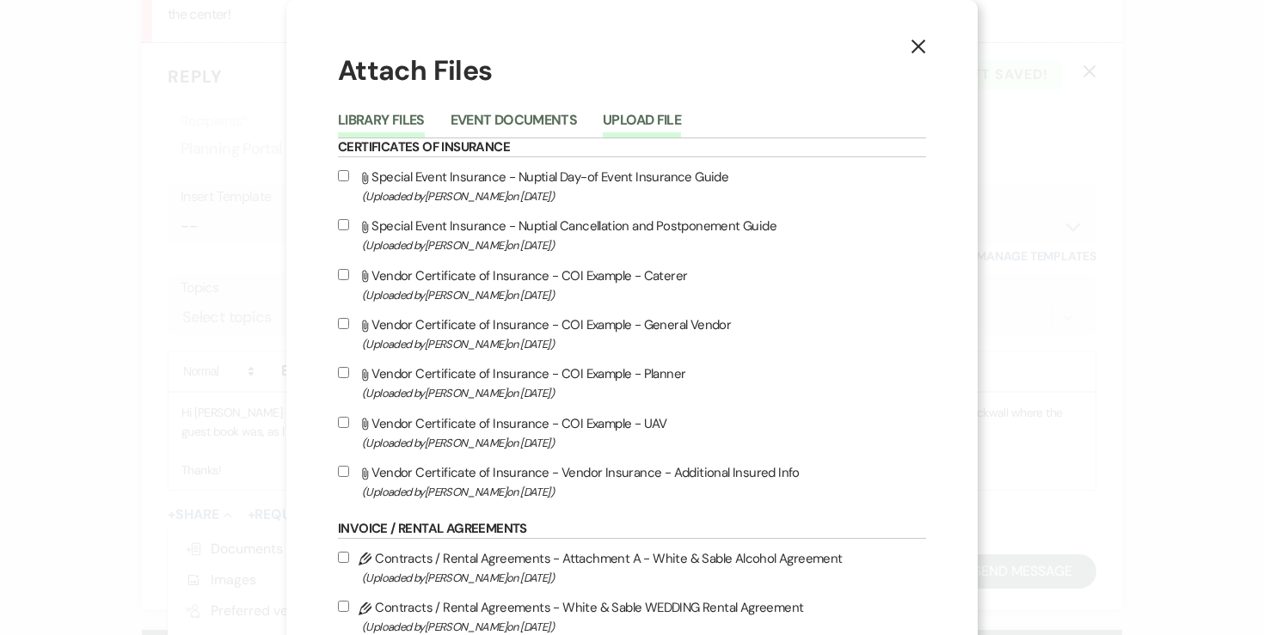
click at [637, 127] on button "Upload File" at bounding box center [642, 126] width 78 height 24
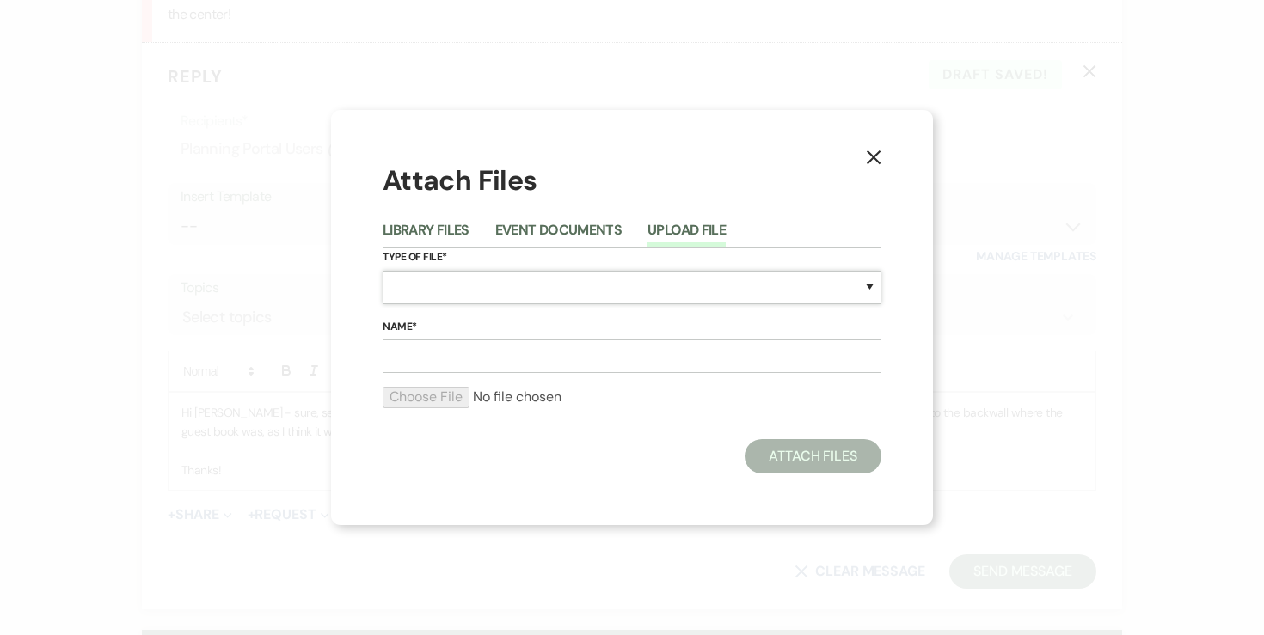
click at [402, 300] on select "Special Event Insurance Vendor Certificate of Insurance Contracts / Rental Agre…" at bounding box center [632, 288] width 499 height 34
select select "24"
click at [483, 351] on input "Name*" at bounding box center [632, 357] width 499 height 34
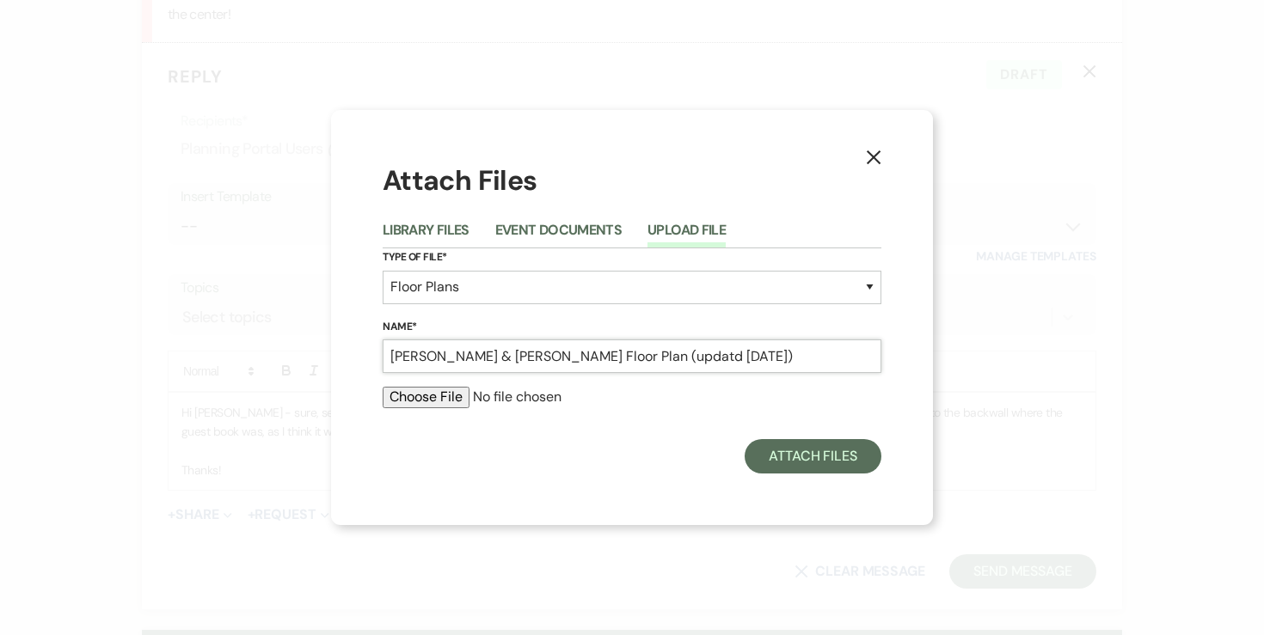
type input "[PERSON_NAME] & [PERSON_NAME] Floor Plan (updatd [DATE])"
click at [444, 390] on input "file" at bounding box center [632, 397] width 499 height 21
type input "C:\fakepath\[PERSON_NAME] & [PERSON_NAME] Floor Plan (updated [DATE]).pdf"
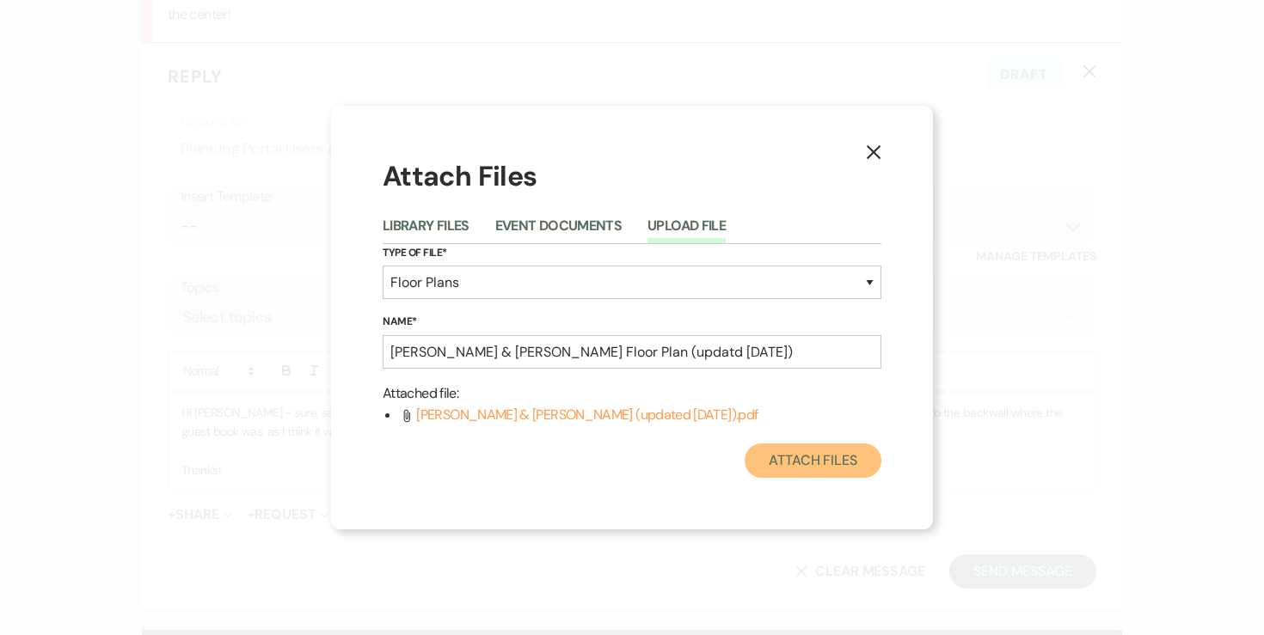
click at [814, 471] on button "Attach Files" at bounding box center [813, 461] width 137 height 34
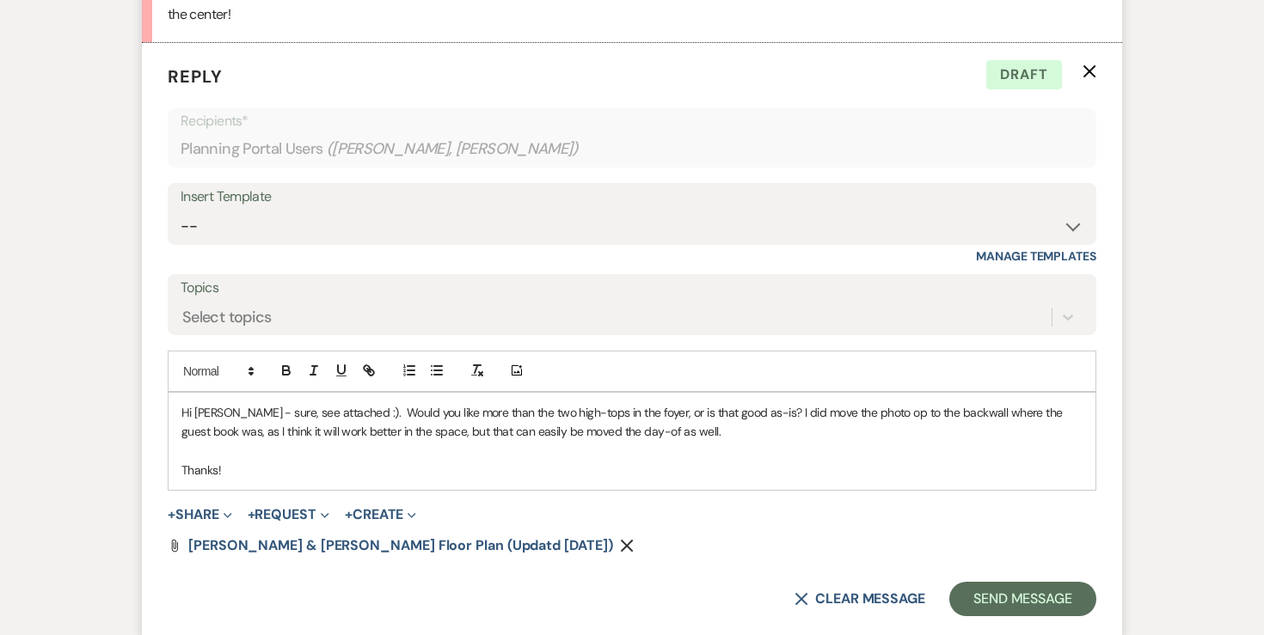
click at [656, 403] on p "Hi [PERSON_NAME] - sure, see attached :). Would you like more than the two high…" at bounding box center [631, 422] width 901 height 39
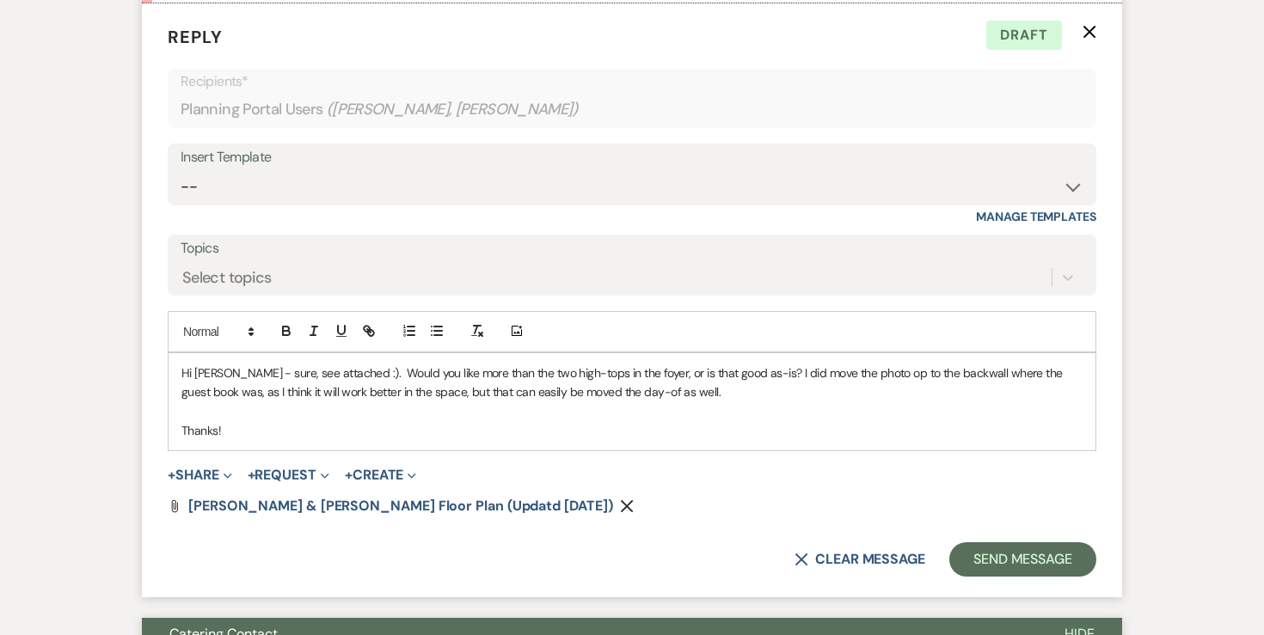
scroll to position [8024, 0]
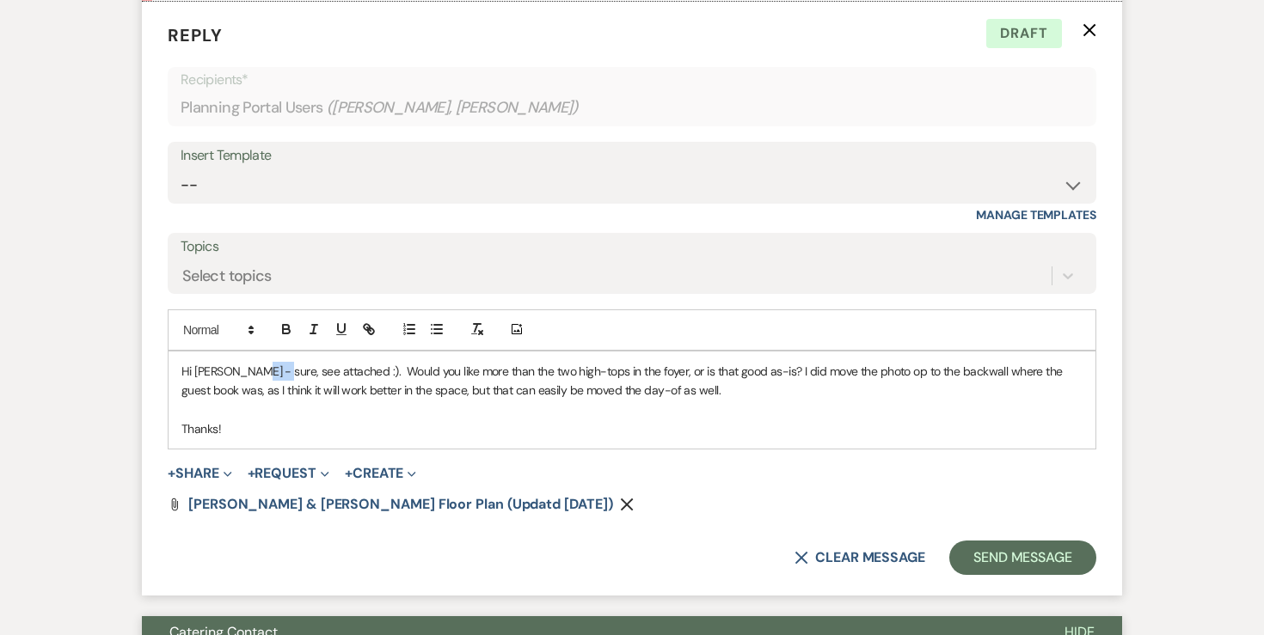
drag, startPoint x: 269, startPoint y: 332, endPoint x: 248, endPoint y: 332, distance: 21.5
click at [248, 362] on p "Hi [PERSON_NAME] - sure, see attached :). Would you like more than the two high…" at bounding box center [631, 381] width 901 height 39
click at [327, 362] on p "Hi [PERSON_NAME] - see attached :). Would you like more than the two high-tops …" at bounding box center [631, 381] width 901 height 39
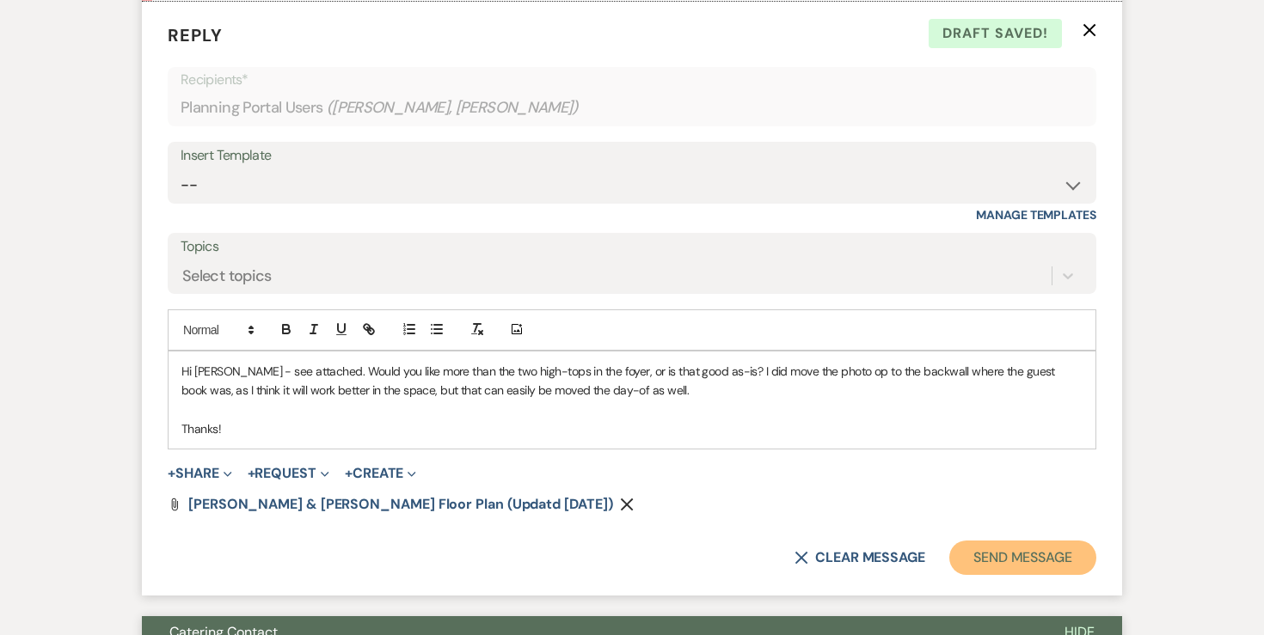
click at [979, 541] on button "Send Message" at bounding box center [1022, 558] width 147 height 34
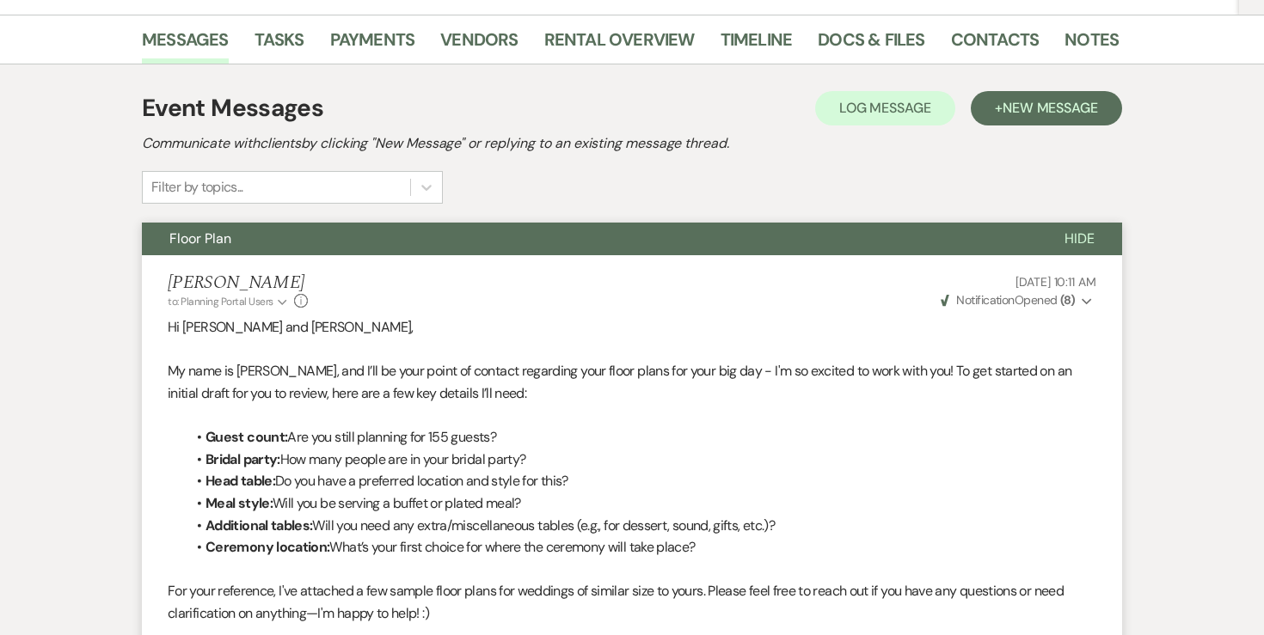
scroll to position [0, 0]
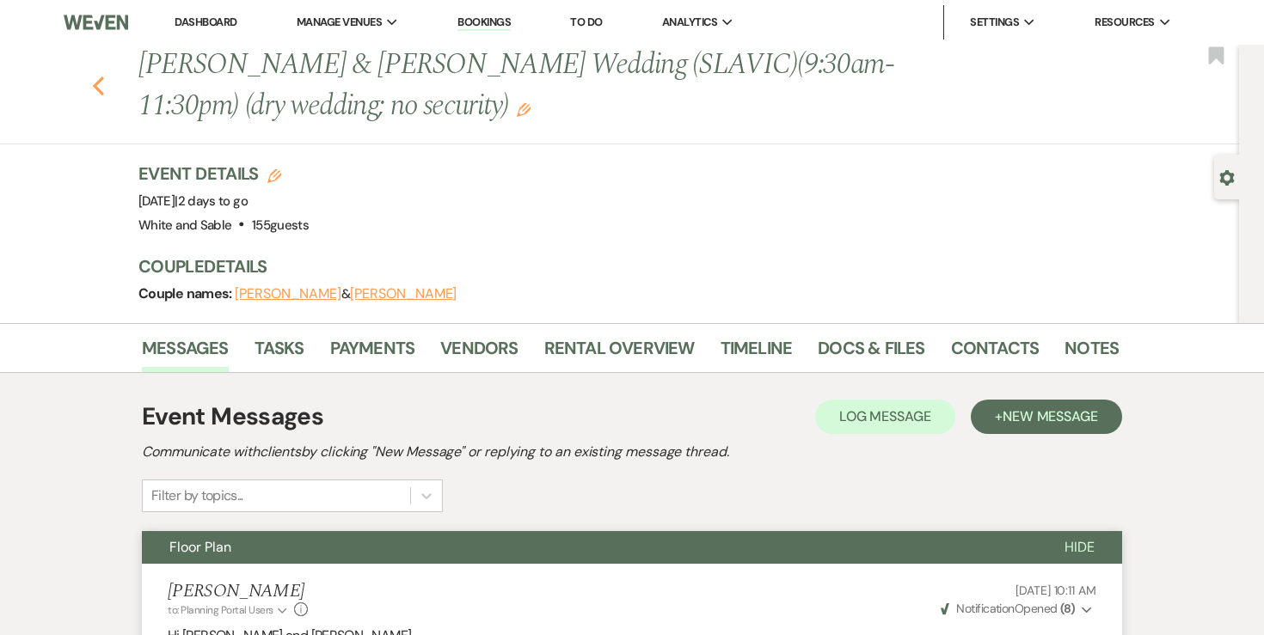
click at [100, 86] on icon "Previous" at bounding box center [98, 86] width 13 height 21
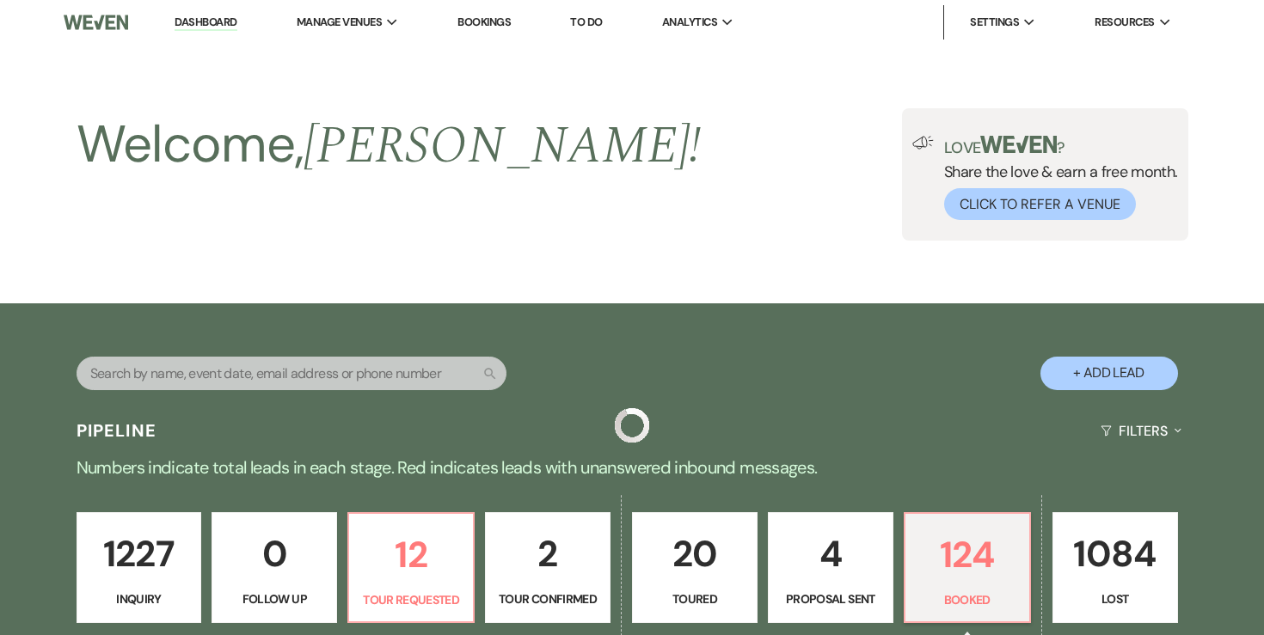
scroll to position [619, 0]
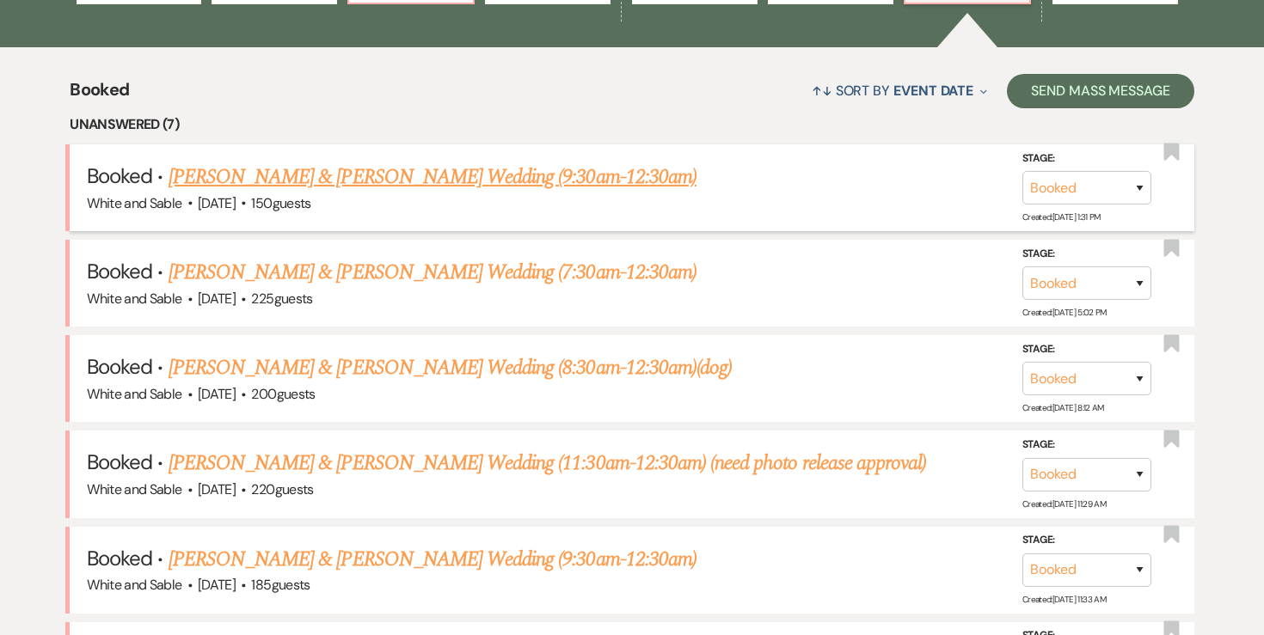
click at [373, 169] on link "[PERSON_NAME] & [PERSON_NAME] Wedding (9:30am-12:30am)" at bounding box center [433, 177] width 528 height 31
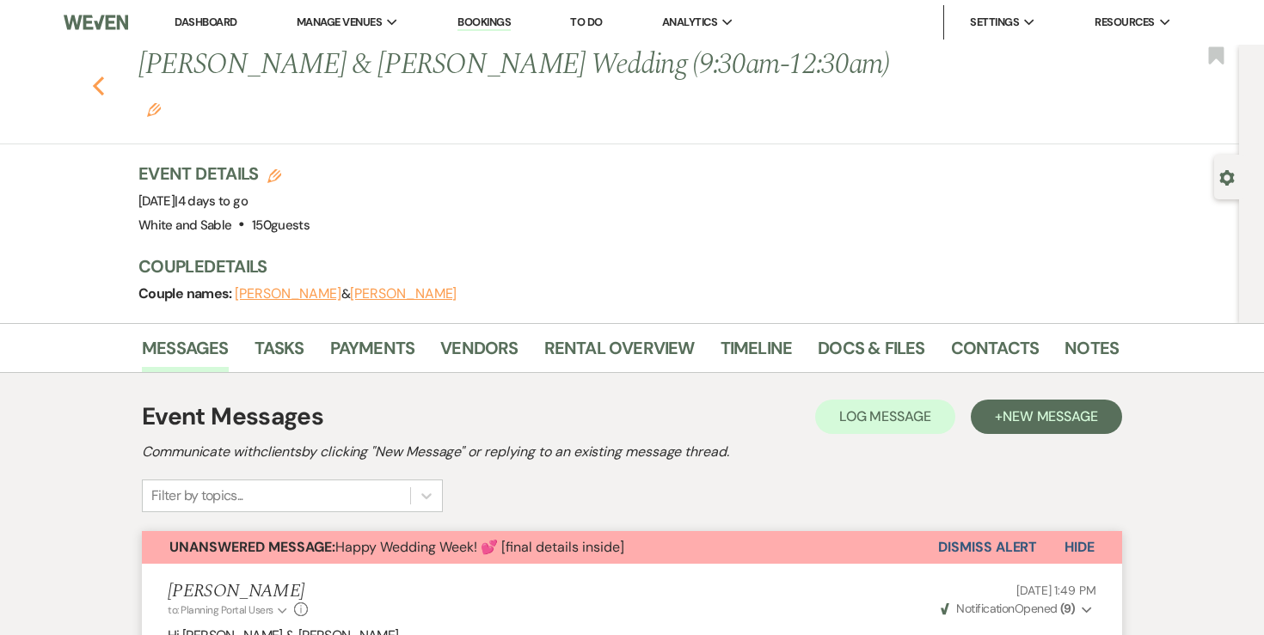
click at [98, 77] on use "button" at bounding box center [98, 86] width 11 height 19
